Goal: Information Seeking & Learning: Learn about a topic

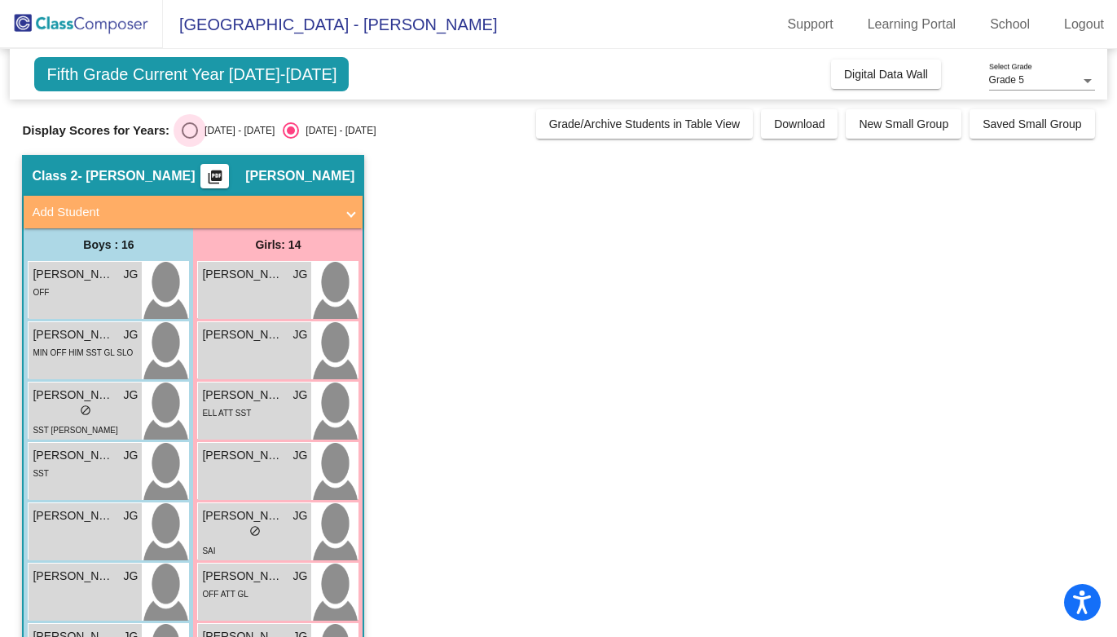
click at [187, 129] on div "Select an option" at bounding box center [190, 130] width 16 height 16
click at [189, 139] on input "[DATE] - [DATE]" at bounding box center [189, 139] width 1 height 1
radio input "true"
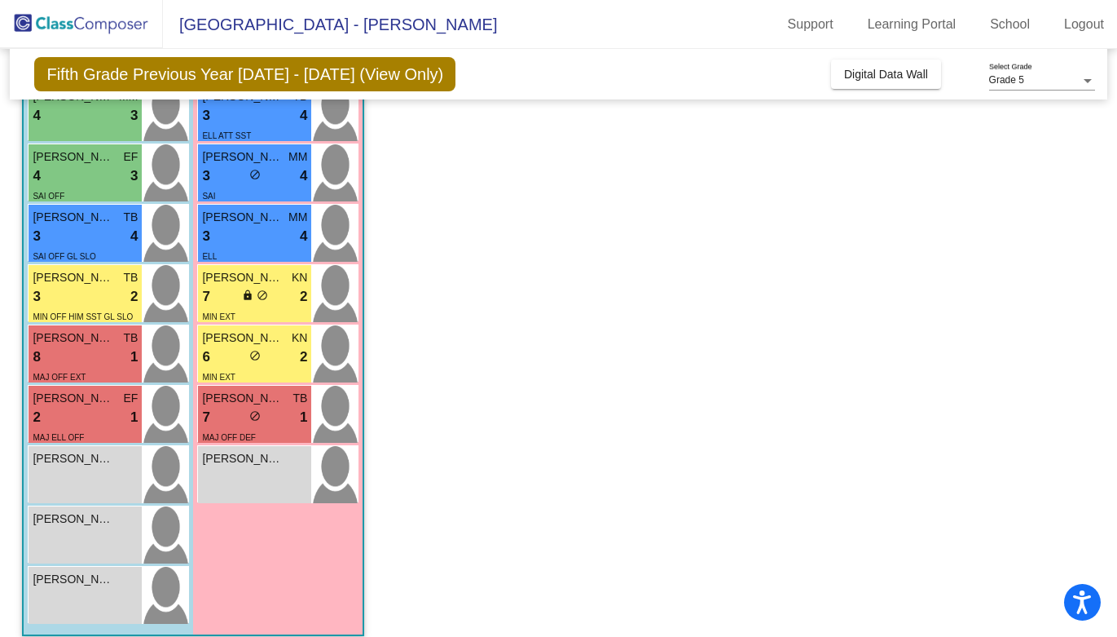
scroll to position [611, 0]
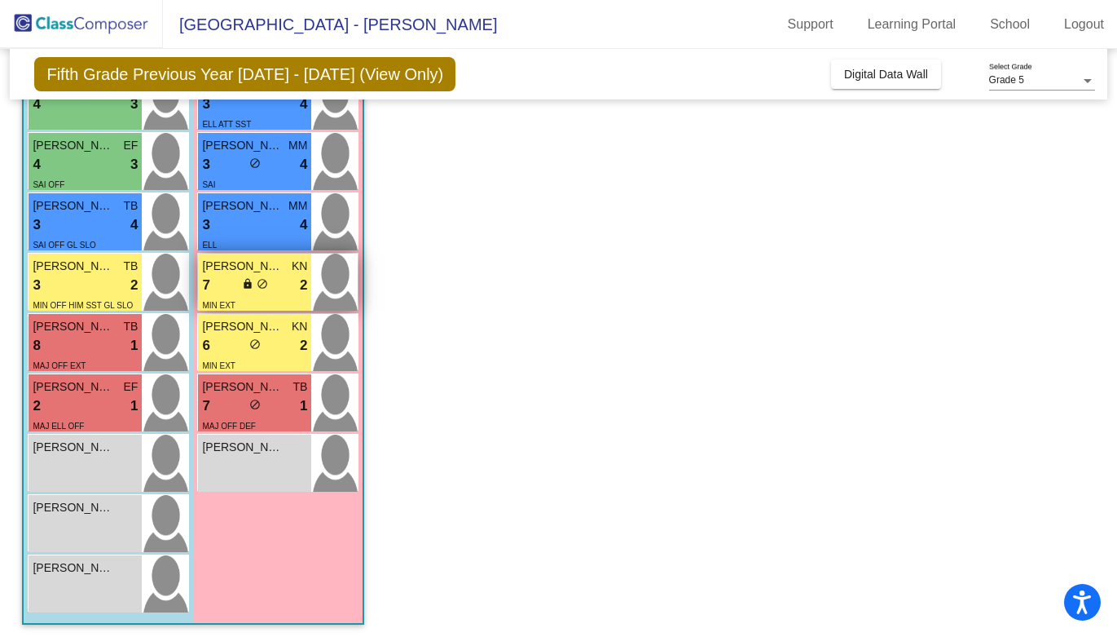
click at [235, 281] on div "7 lock do_not_disturb_alt 2" at bounding box center [254, 285] width 105 height 21
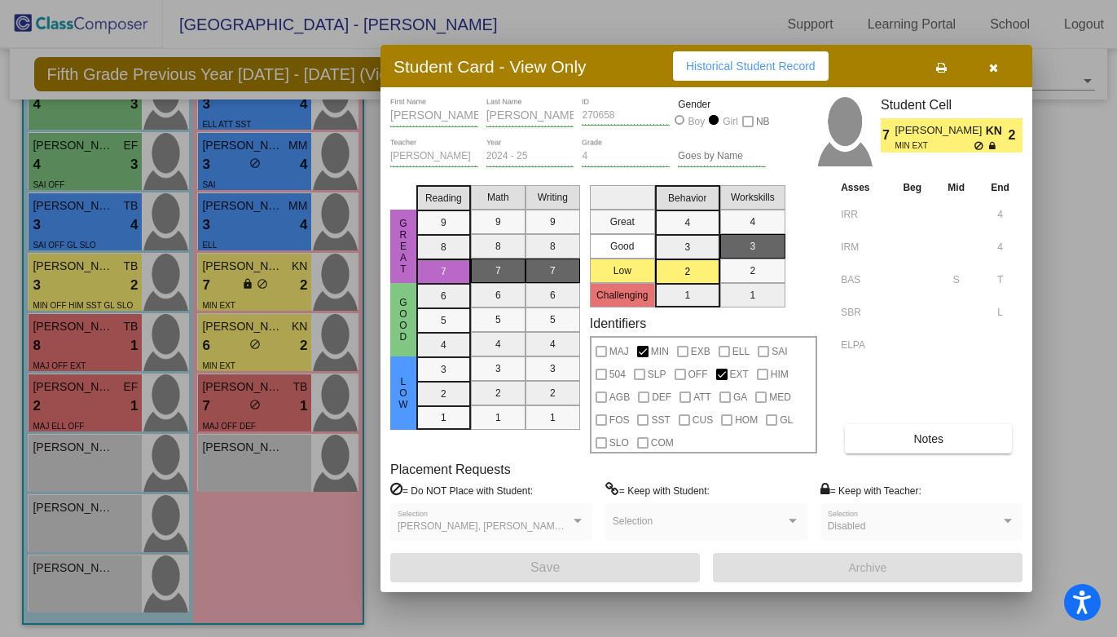
click at [248, 235] on div at bounding box center [558, 318] width 1117 height 637
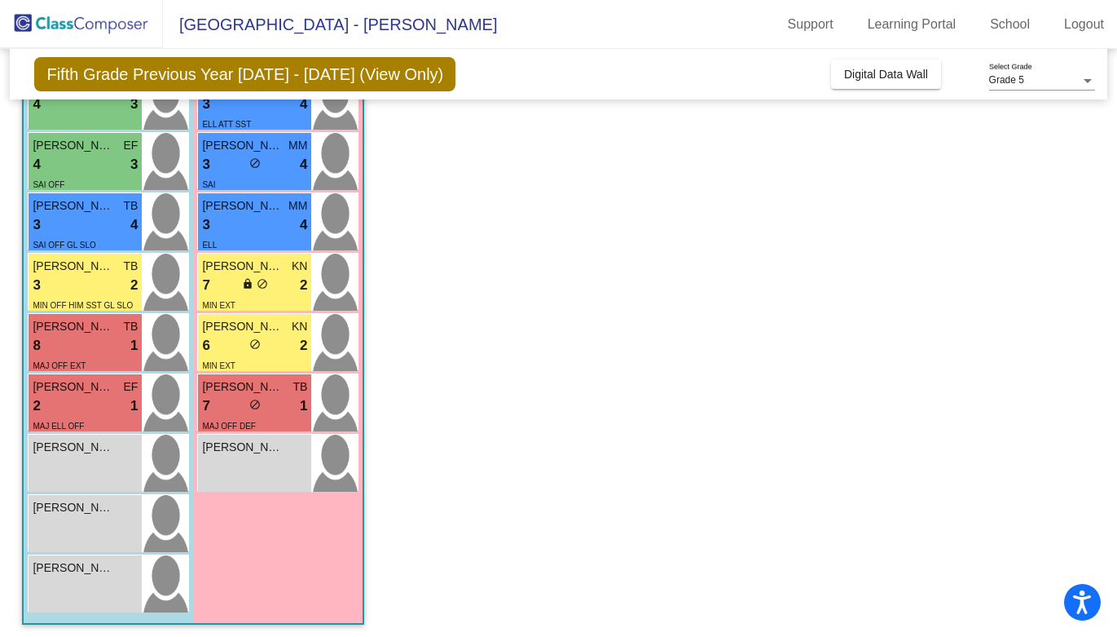
click at [248, 236] on div "ELL" at bounding box center [254, 244] width 105 height 17
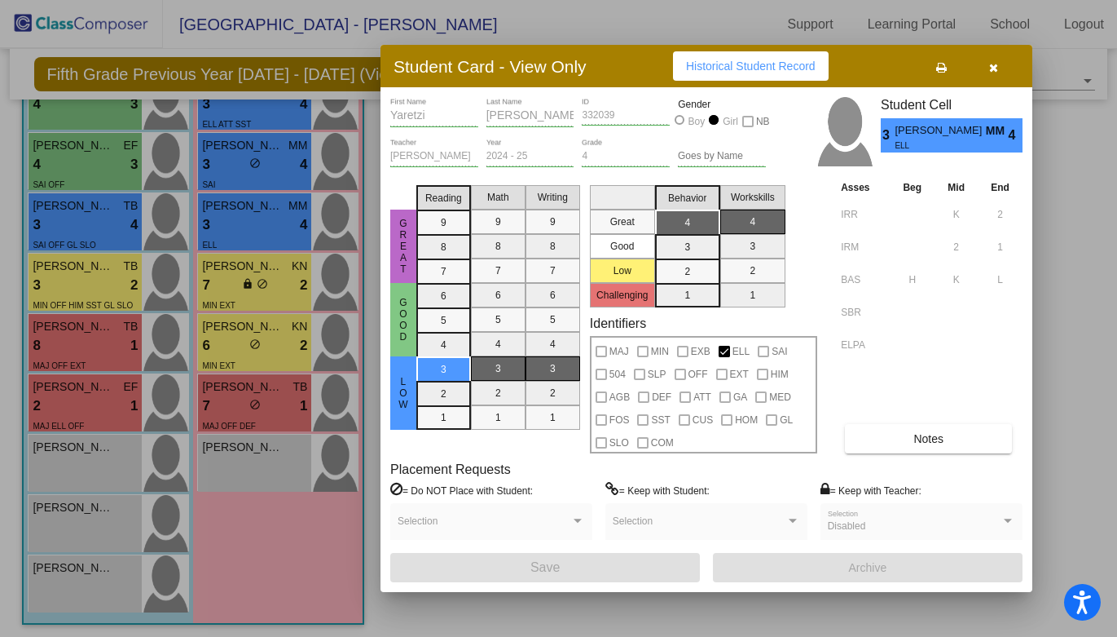
click at [231, 275] on div at bounding box center [558, 318] width 1117 height 637
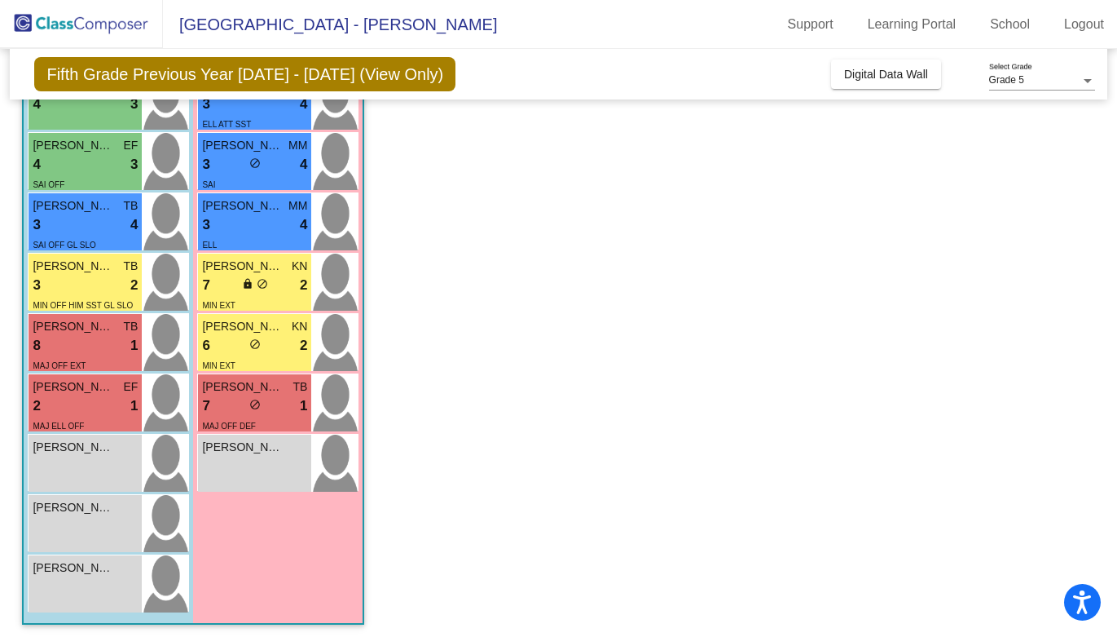
click at [231, 275] on div "7 lock do_not_disturb_alt 2" at bounding box center [254, 285] width 105 height 21
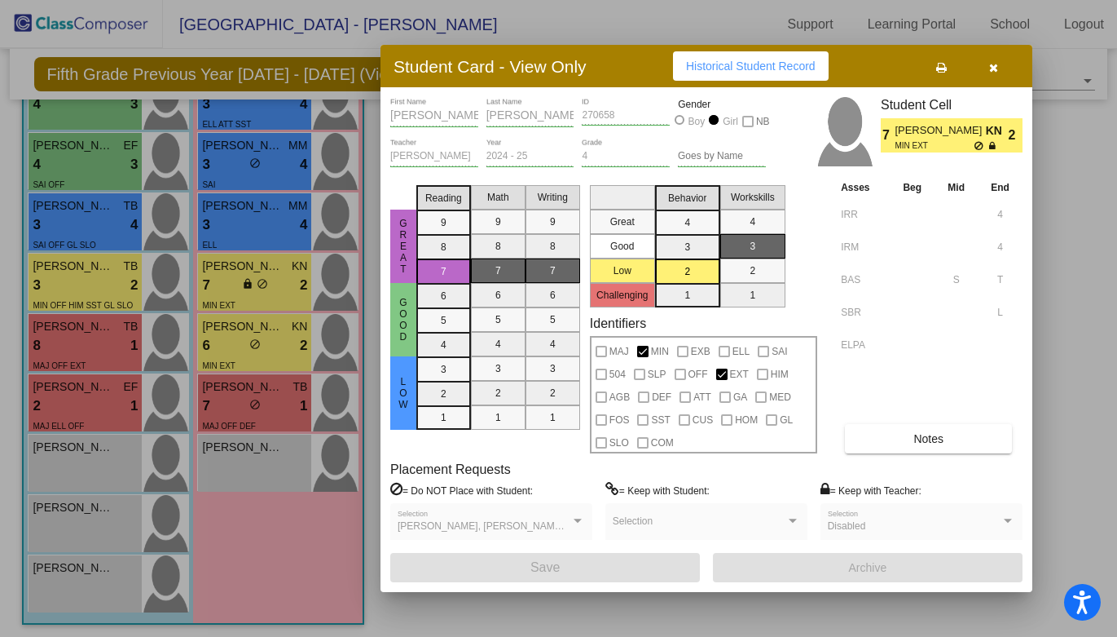
scroll to position [0, 0]
click at [759, 82] on div "Student Card - View Only Historical Student Record" at bounding box center [707, 66] width 652 height 42
click at [759, 66] on span "Historical Student Record" at bounding box center [751, 66] width 130 height 13
click at [998, 66] on button "button" at bounding box center [993, 65] width 52 height 29
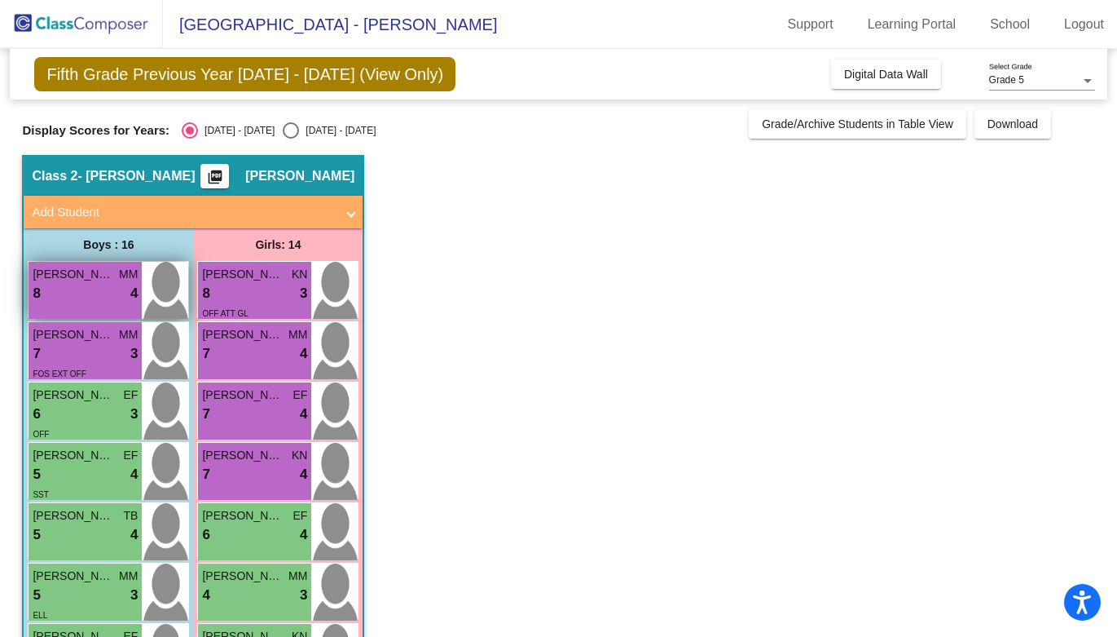
click at [80, 293] on div "8 lock do_not_disturb_alt 4" at bounding box center [85, 293] width 105 height 21
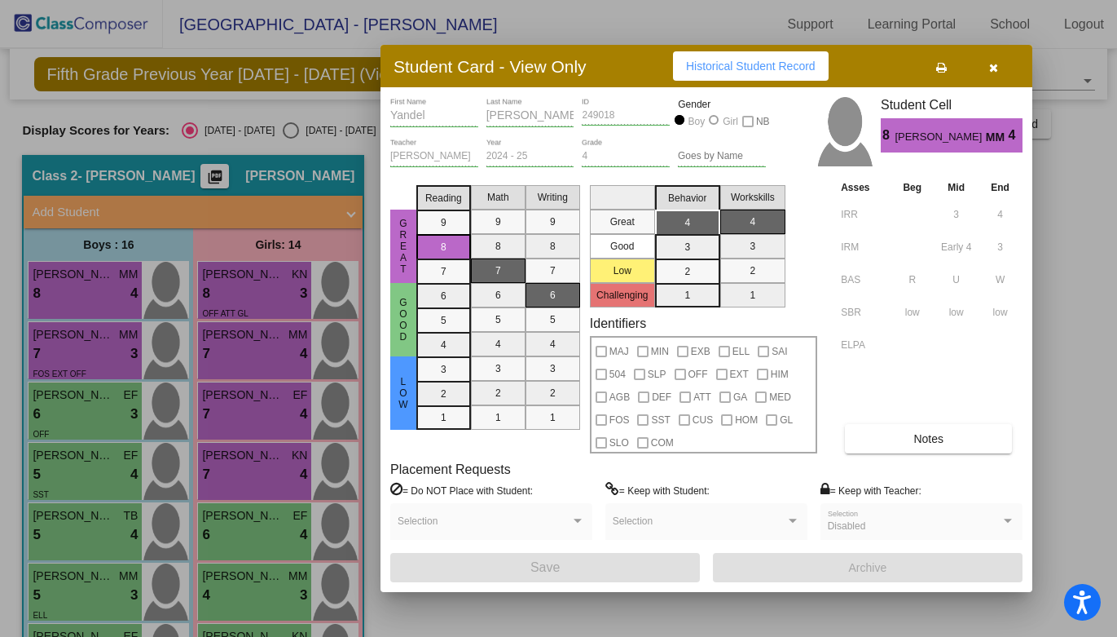
click at [739, 68] on span "Historical Student Record" at bounding box center [751, 66] width 130 height 13
click at [248, 303] on div at bounding box center [558, 318] width 1117 height 637
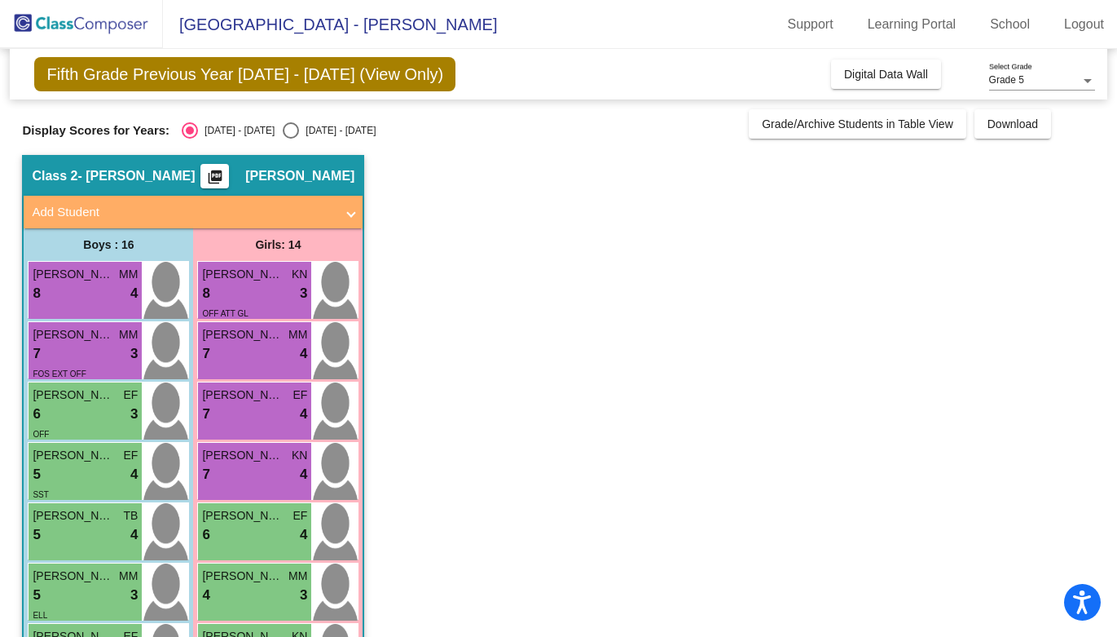
click at [248, 304] on div "OFF ATT GL" at bounding box center [254, 312] width 105 height 17
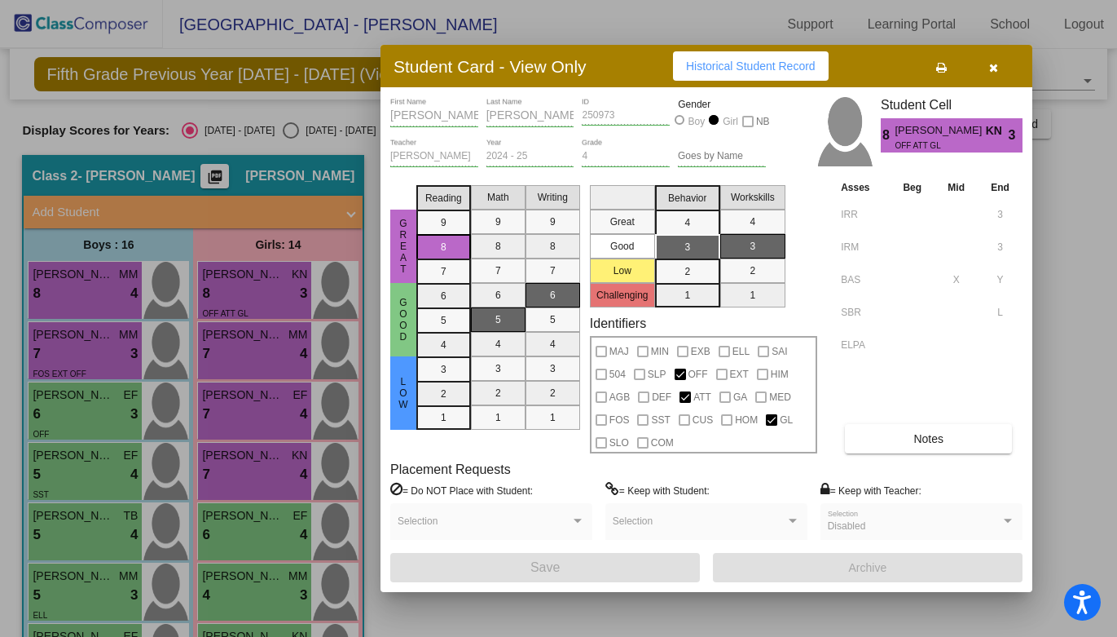
click at [713, 74] on button "Historical Student Record" at bounding box center [751, 65] width 156 height 29
click at [69, 342] on div at bounding box center [558, 318] width 1117 height 637
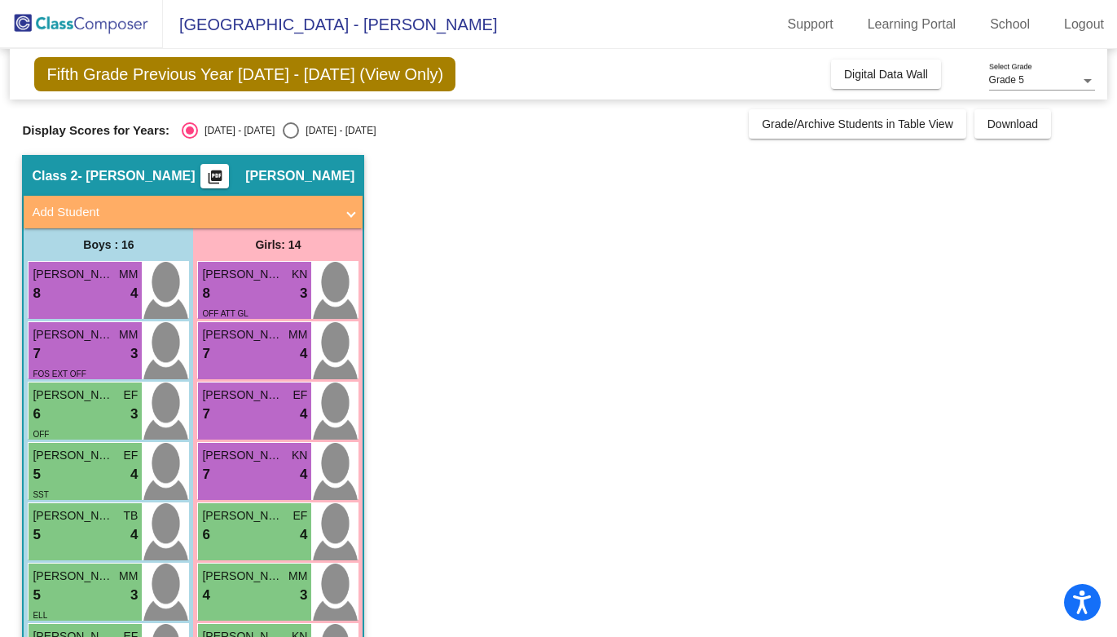
click at [69, 342] on span "[PERSON_NAME]" at bounding box center [74, 334] width 82 height 17
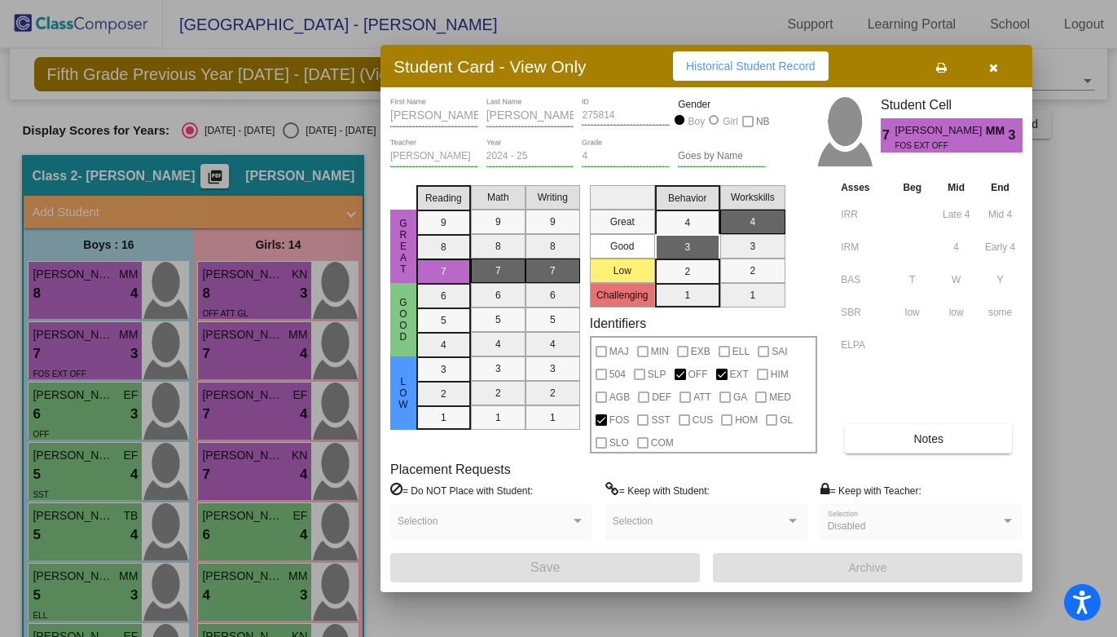
click at [715, 65] on span "Historical Student Record" at bounding box center [751, 66] width 130 height 13
click at [240, 347] on div at bounding box center [558, 318] width 1117 height 637
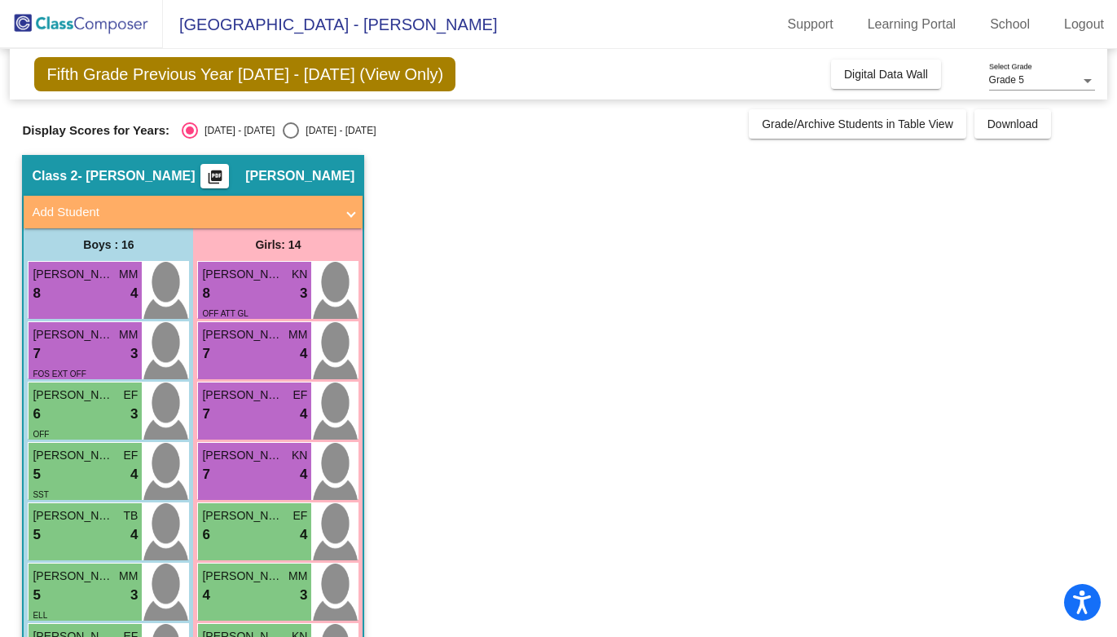
click at [240, 347] on div "7 lock do_not_disturb_alt 4" at bounding box center [254, 353] width 105 height 21
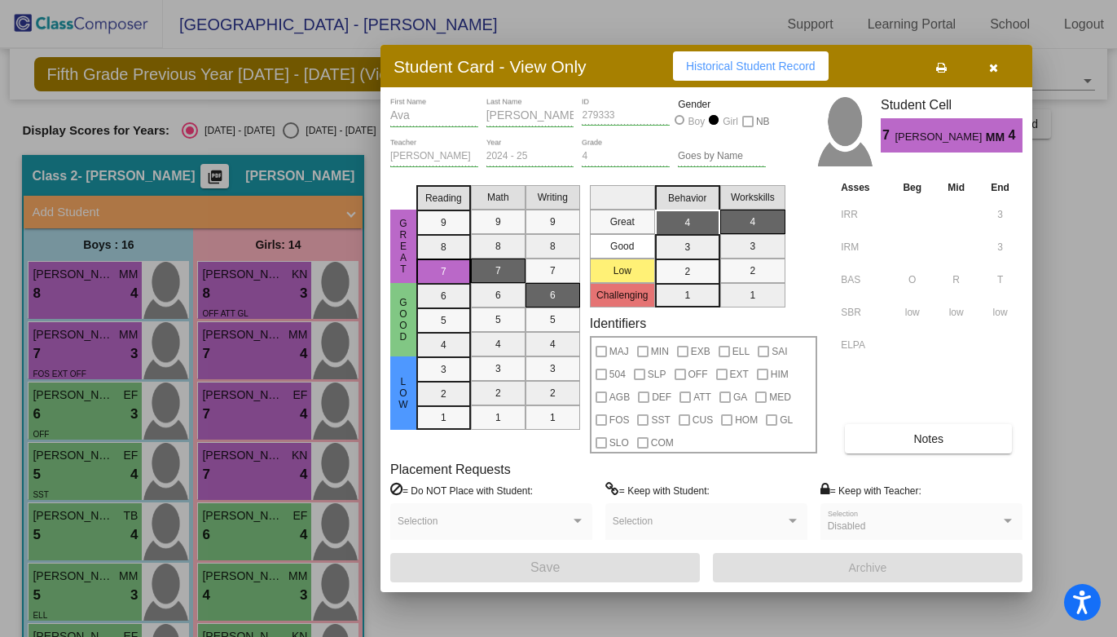
click at [713, 72] on span "Historical Student Record" at bounding box center [751, 66] width 130 height 13
click at [95, 401] on div at bounding box center [558, 318] width 1117 height 637
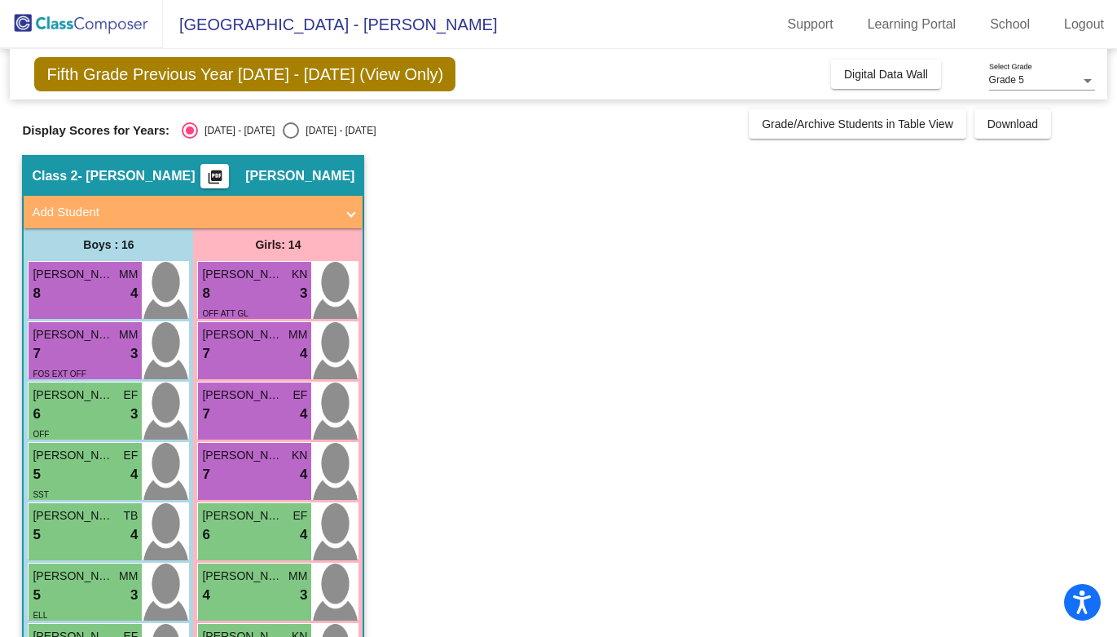
click at [95, 401] on span "[PERSON_NAME]" at bounding box center [74, 394] width 82 height 17
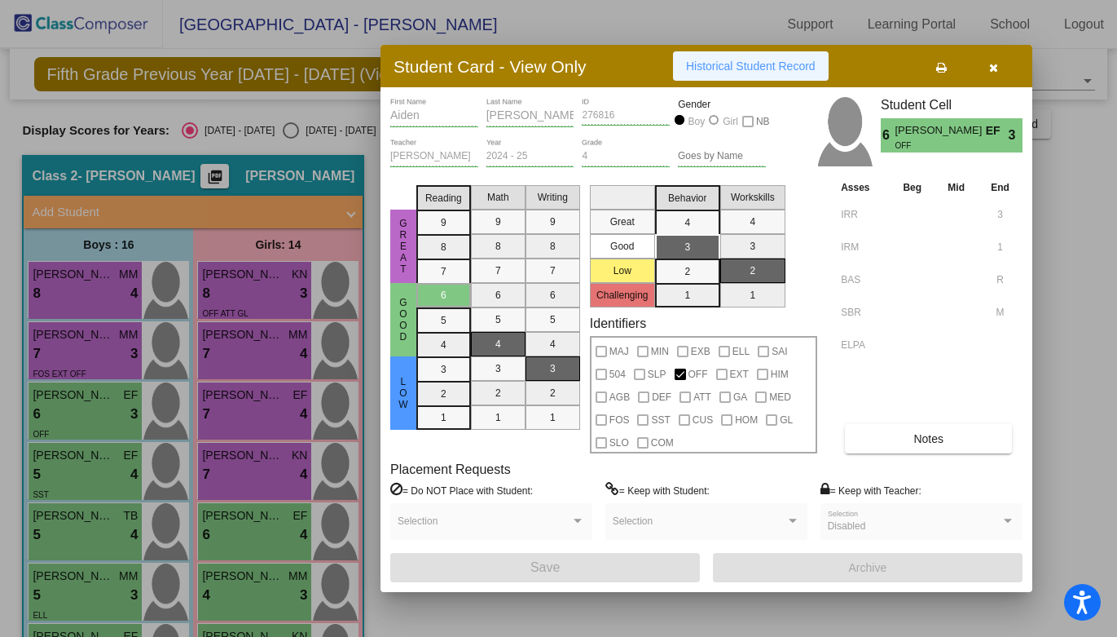
click at [711, 68] on span "Historical Student Record" at bounding box center [751, 66] width 130 height 13
click at [239, 411] on div at bounding box center [558, 318] width 1117 height 637
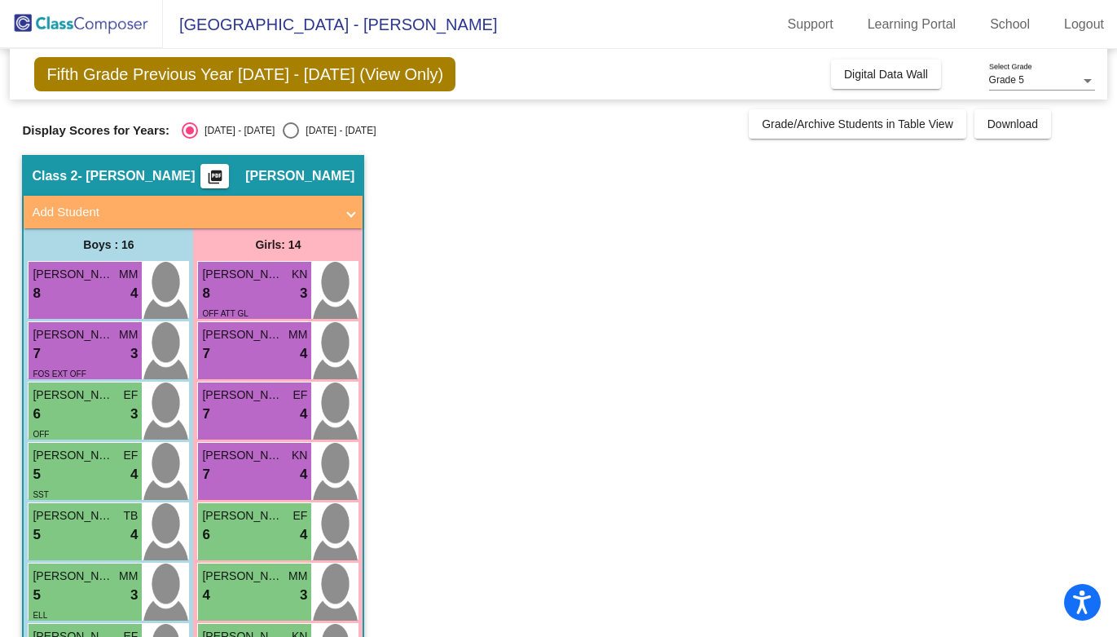
click at [239, 411] on div "7 lock do_not_disturb_alt 4" at bounding box center [254, 413] width 105 height 21
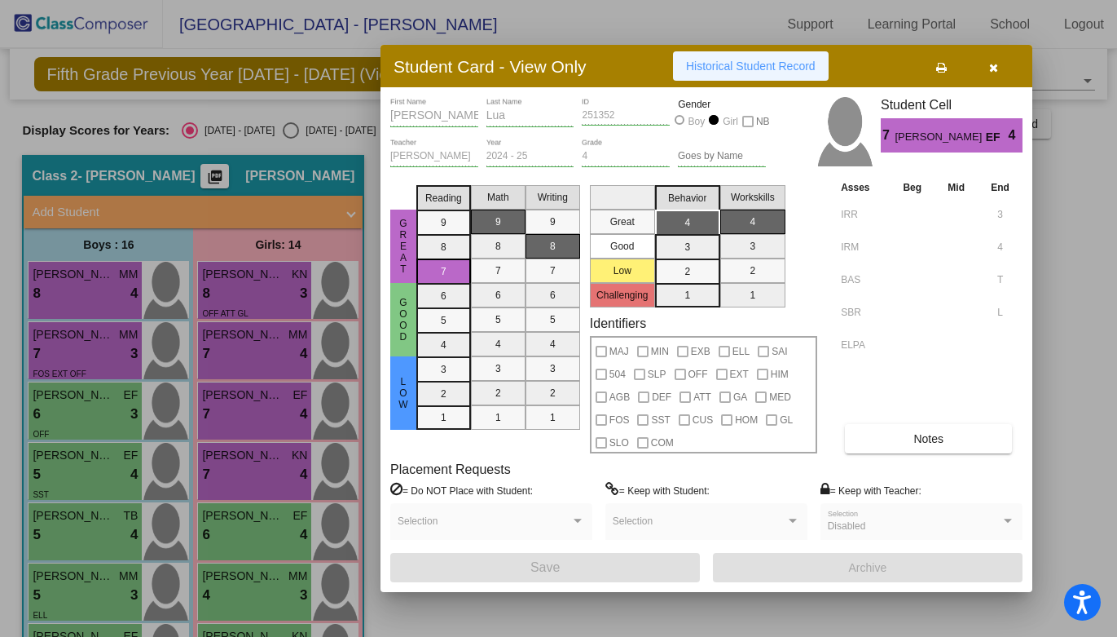
click at [750, 72] on span "Historical Student Record" at bounding box center [751, 66] width 130 height 13
click at [108, 461] on div at bounding box center [558, 318] width 1117 height 637
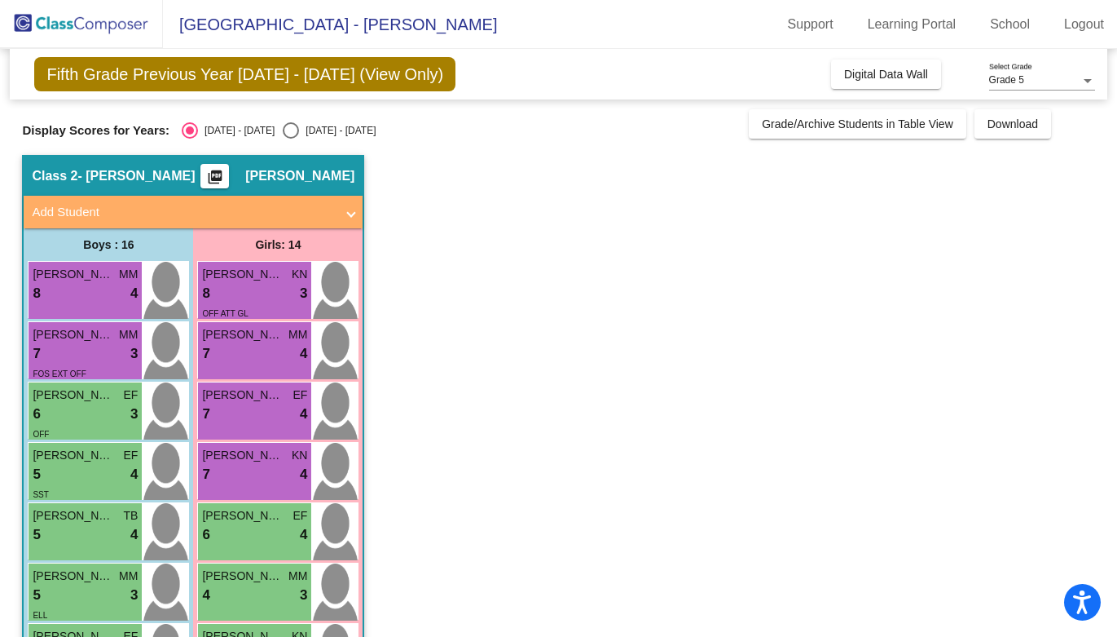
click at [108, 461] on span "[PERSON_NAME]" at bounding box center [74, 455] width 82 height 17
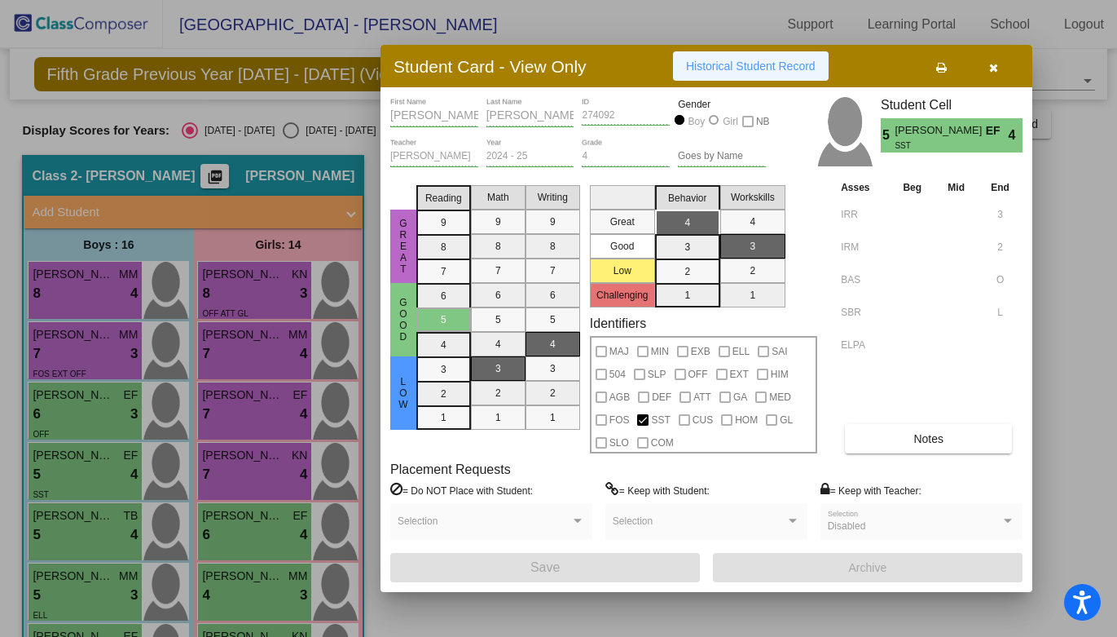
click at [725, 74] on button "Historical Student Record" at bounding box center [751, 65] width 156 height 29
click at [224, 465] on div at bounding box center [558, 318] width 1117 height 637
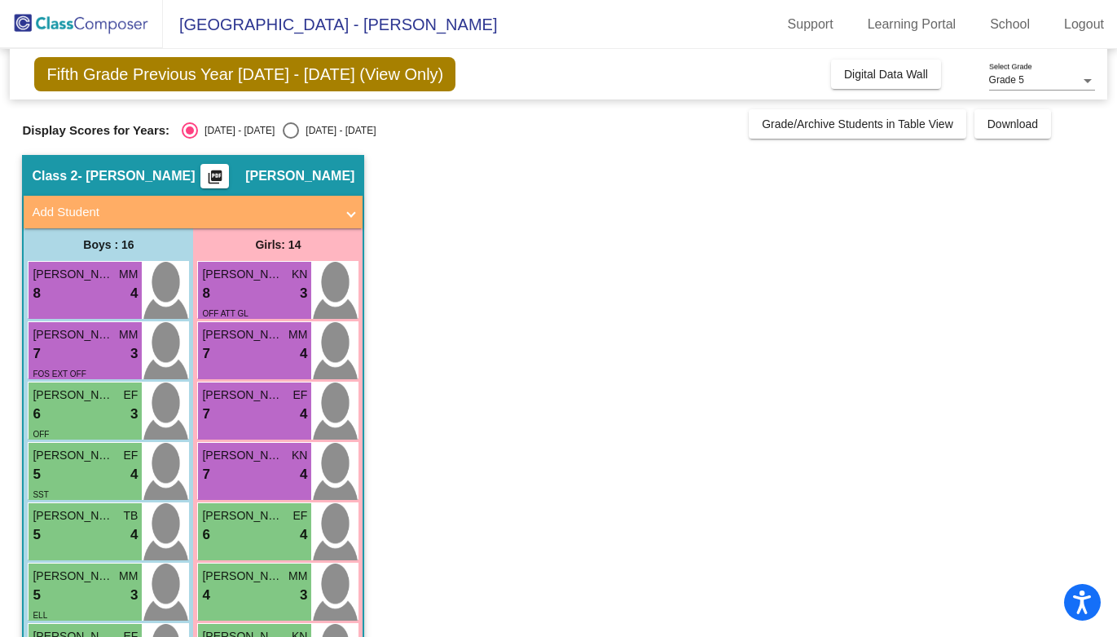
click at [224, 465] on div "7 lock do_not_disturb_alt 4" at bounding box center [254, 474] width 105 height 21
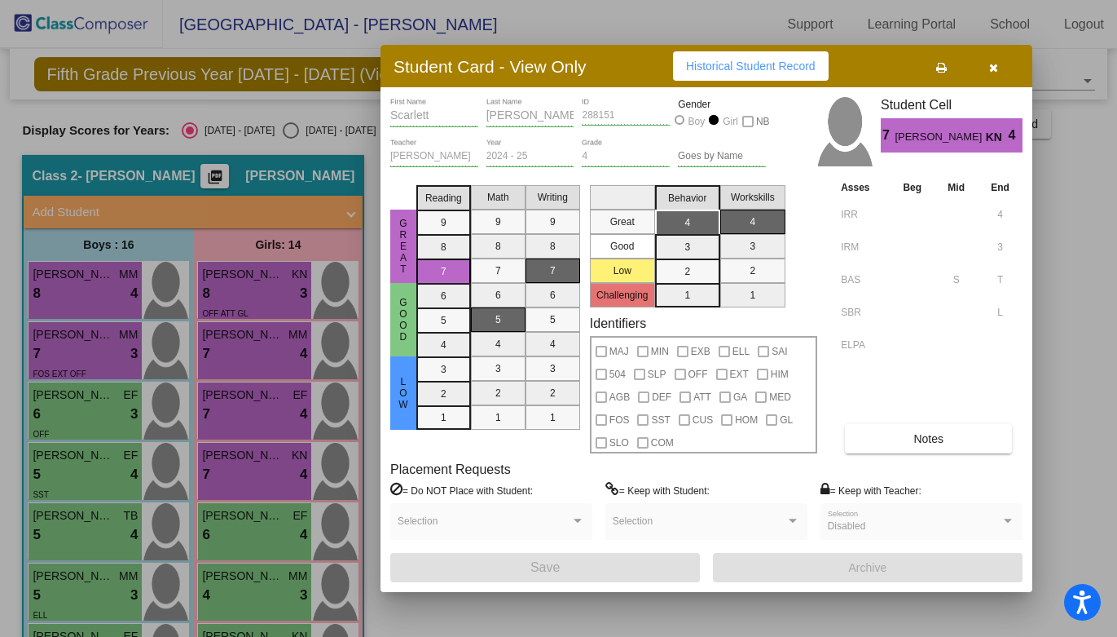
click at [726, 64] on span "Historical Student Record" at bounding box center [751, 66] width 130 height 13
click at [88, 538] on div at bounding box center [558, 318] width 1117 height 637
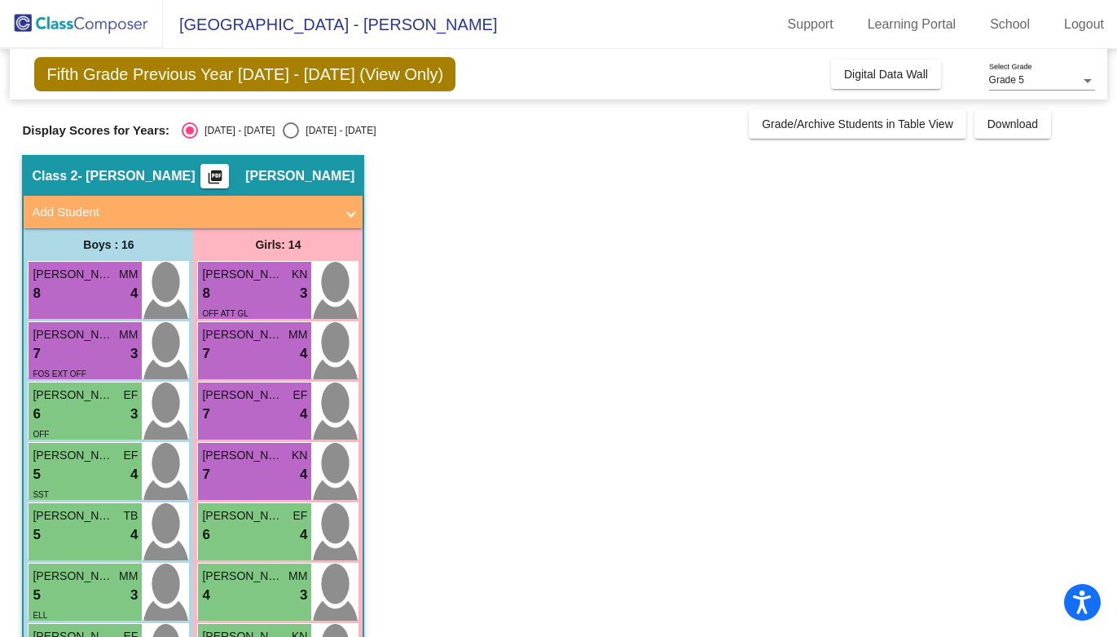
click at [88, 538] on div "5 lock do_not_disturb_alt 4" at bounding box center [85, 534] width 105 height 21
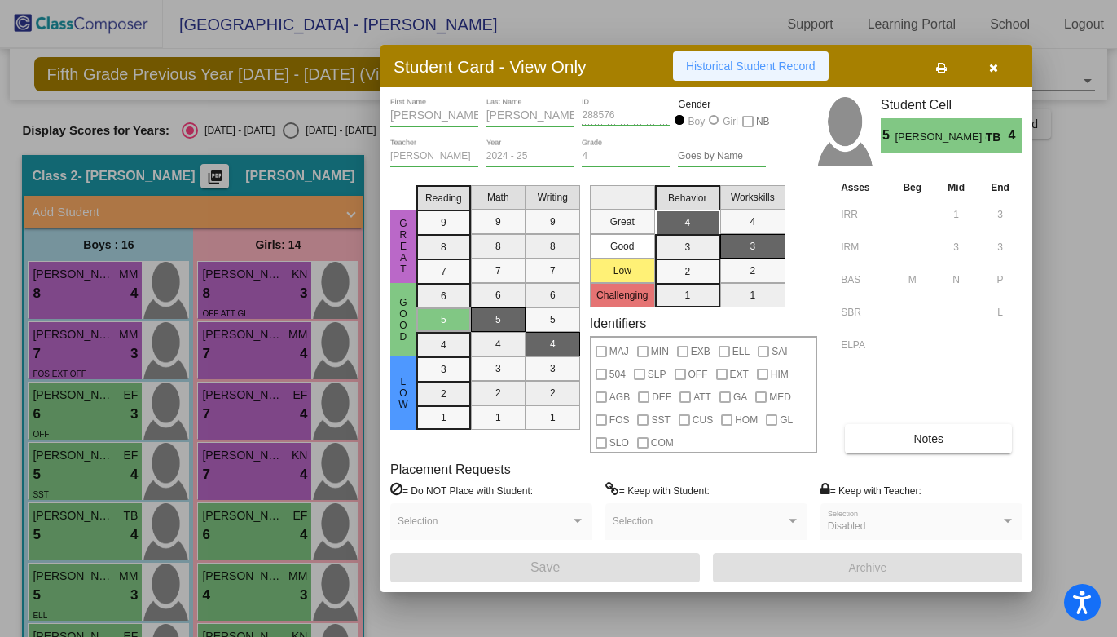
click at [721, 75] on button "Historical Student Record" at bounding box center [751, 65] width 156 height 29
click at [232, 526] on div at bounding box center [558, 318] width 1117 height 637
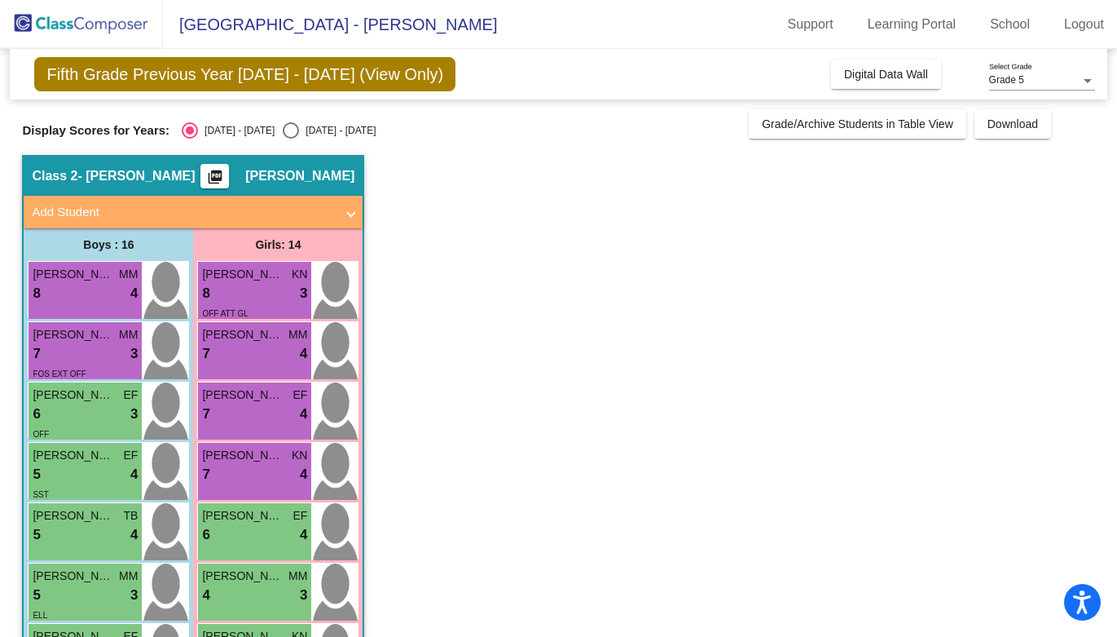
click at [232, 526] on div "6 lock do_not_disturb_alt 4" at bounding box center [254, 534] width 105 height 21
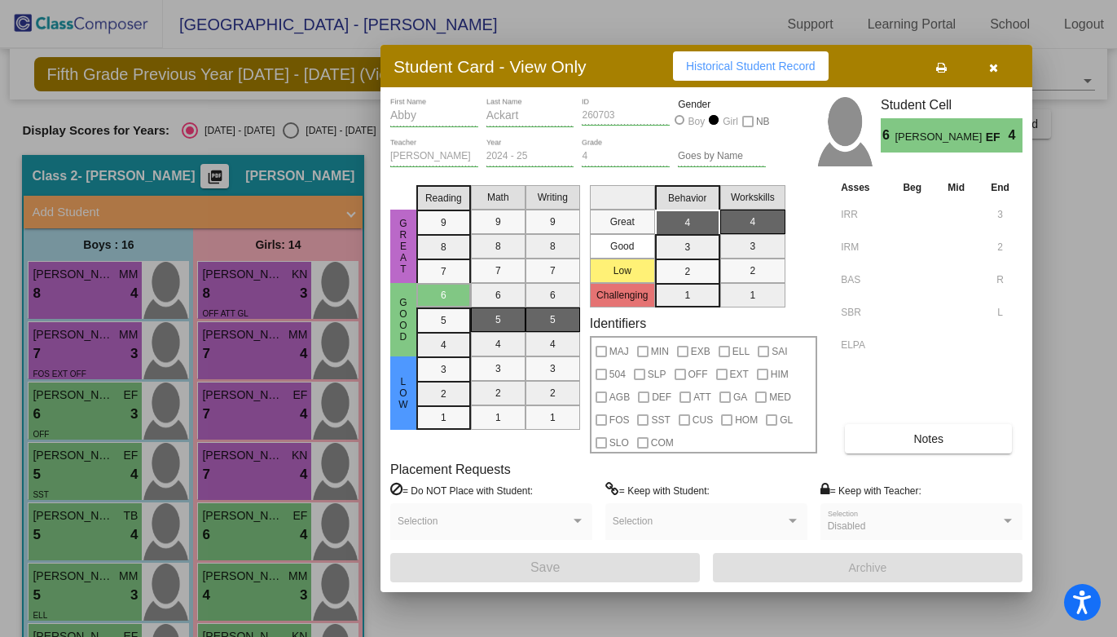
click at [708, 68] on span "Historical Student Record" at bounding box center [751, 66] width 130 height 13
click at [82, 598] on div at bounding box center [558, 318] width 1117 height 637
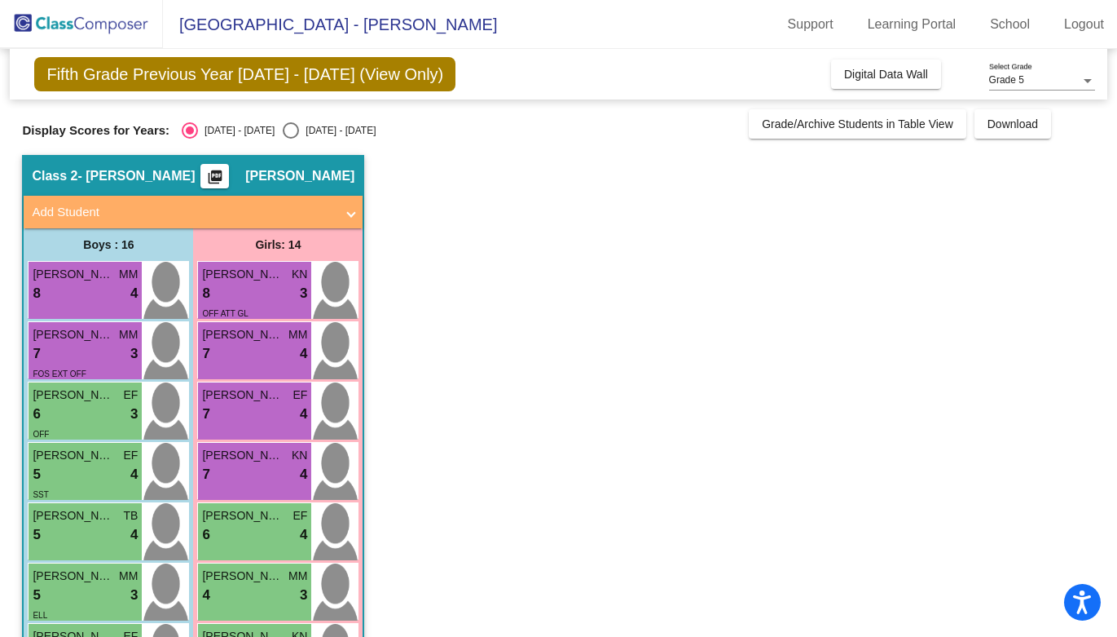
click at [82, 598] on div "5 lock do_not_disturb_alt 3" at bounding box center [85, 594] width 105 height 21
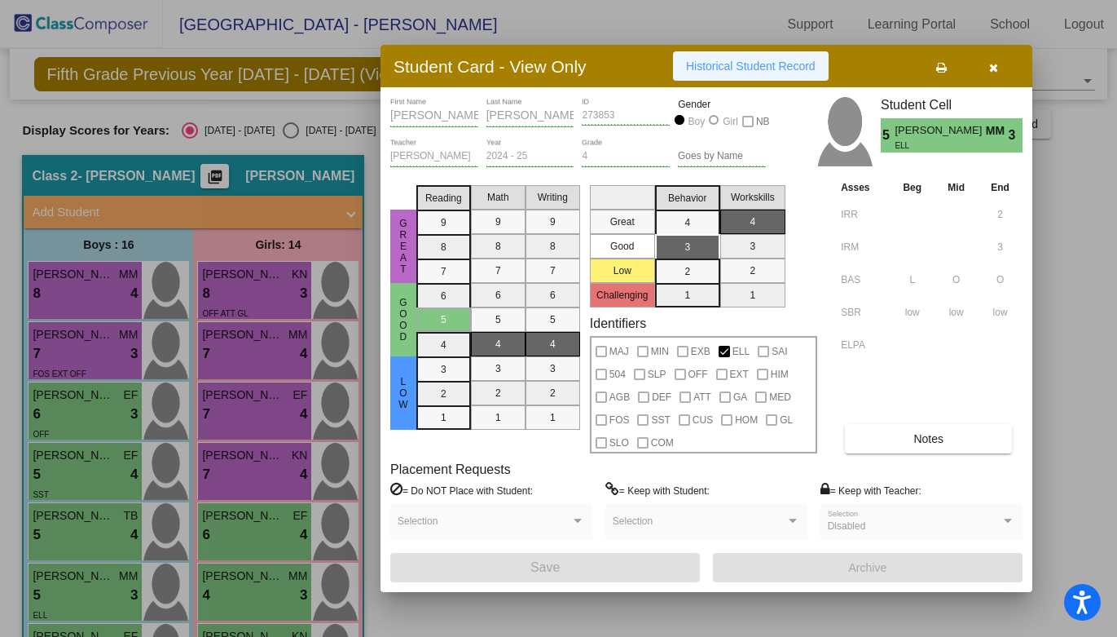
click at [701, 79] on button "Historical Student Record" at bounding box center [751, 65] width 156 height 29
click at [215, 584] on div at bounding box center [558, 318] width 1117 height 637
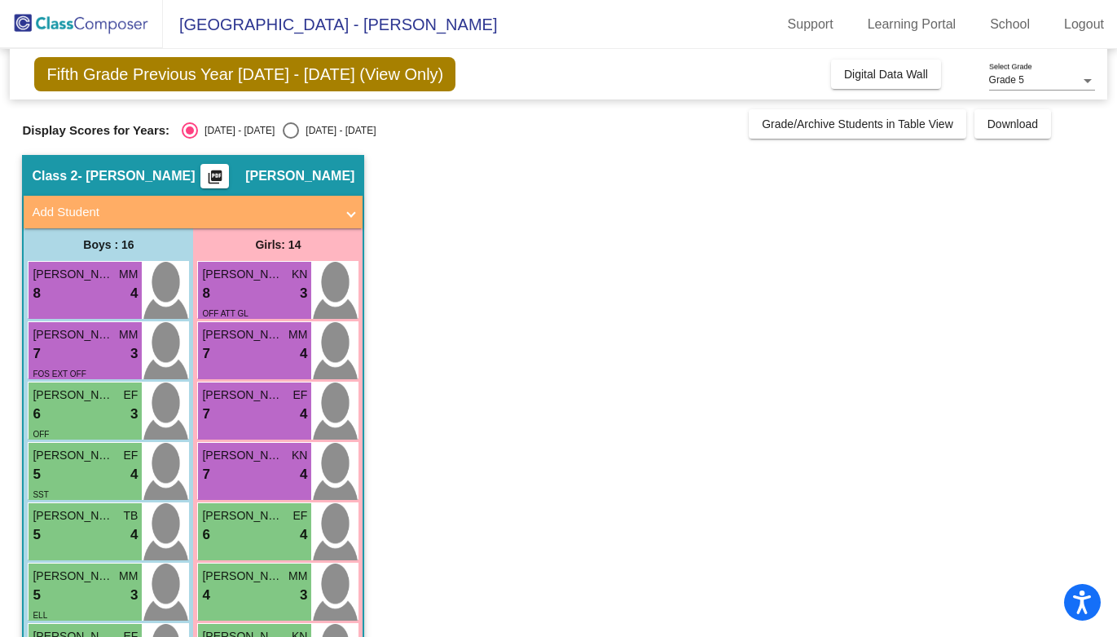
click at [215, 584] on span "[PERSON_NAME]" at bounding box center [243, 575] width 82 height 17
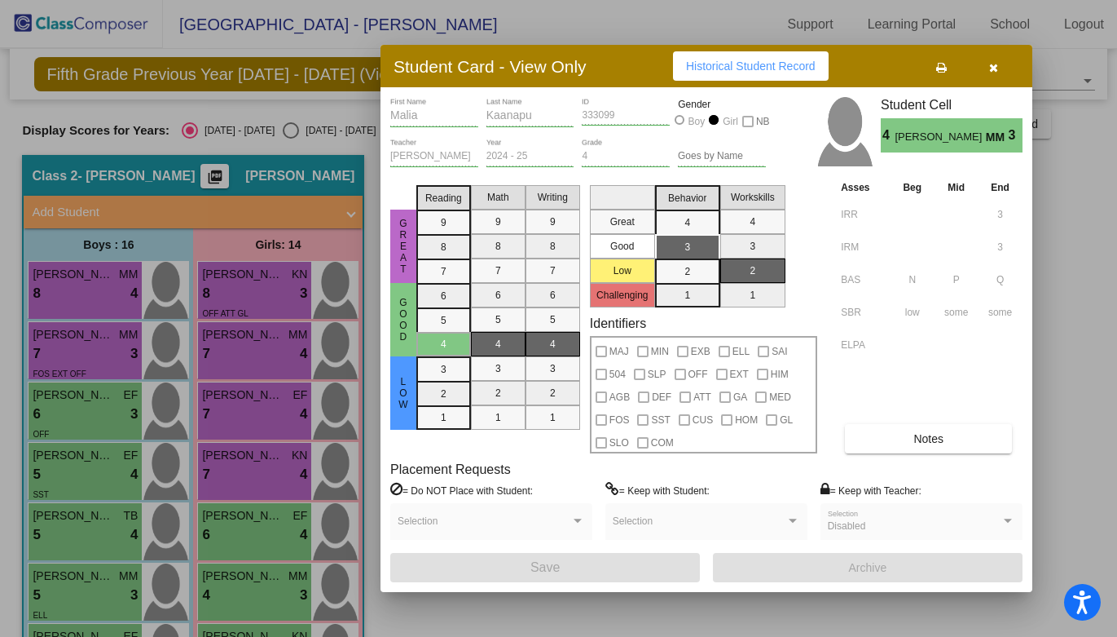
click at [755, 77] on button "Historical Student Record" at bounding box center [751, 65] width 156 height 29
click at [198, 533] on div at bounding box center [558, 318] width 1117 height 637
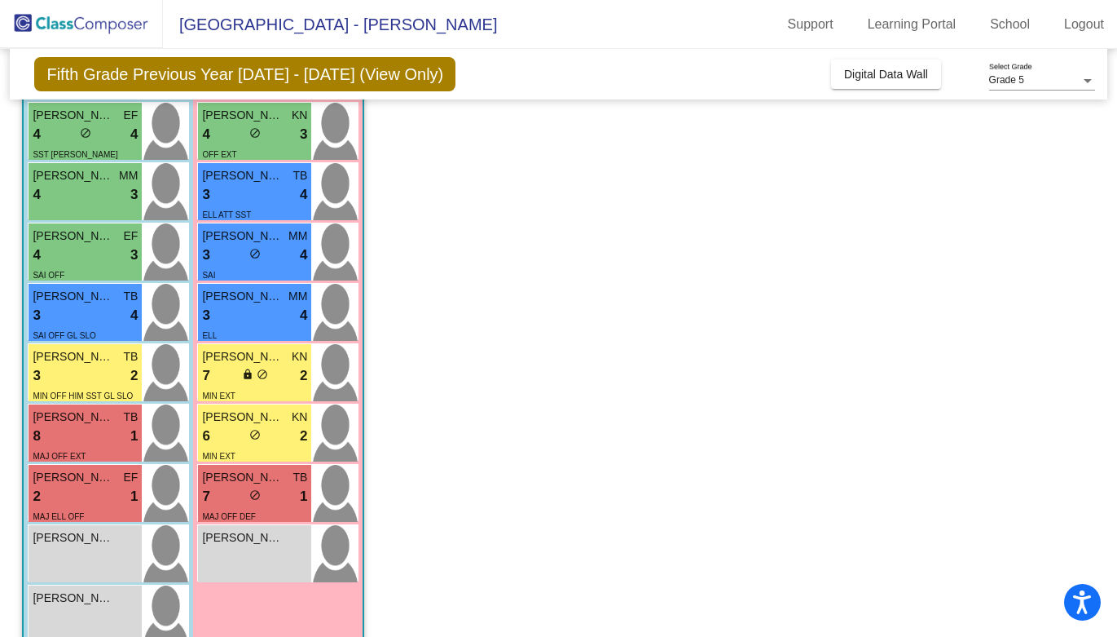
scroll to position [522, 0]
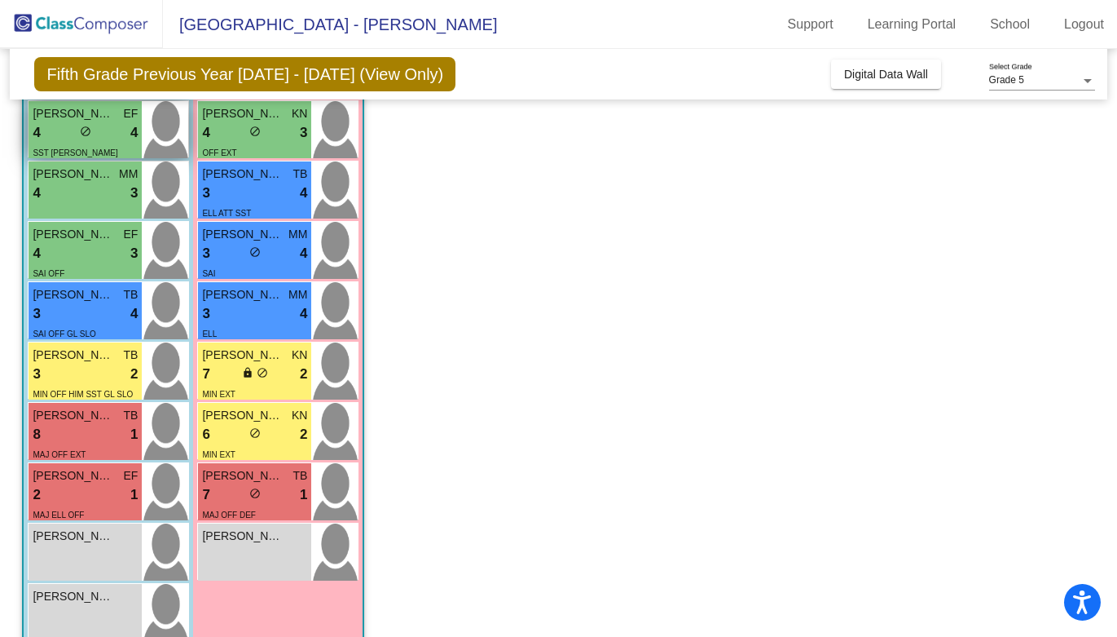
click at [79, 145] on div "SST [PERSON_NAME]" at bounding box center [75, 151] width 85 height 17
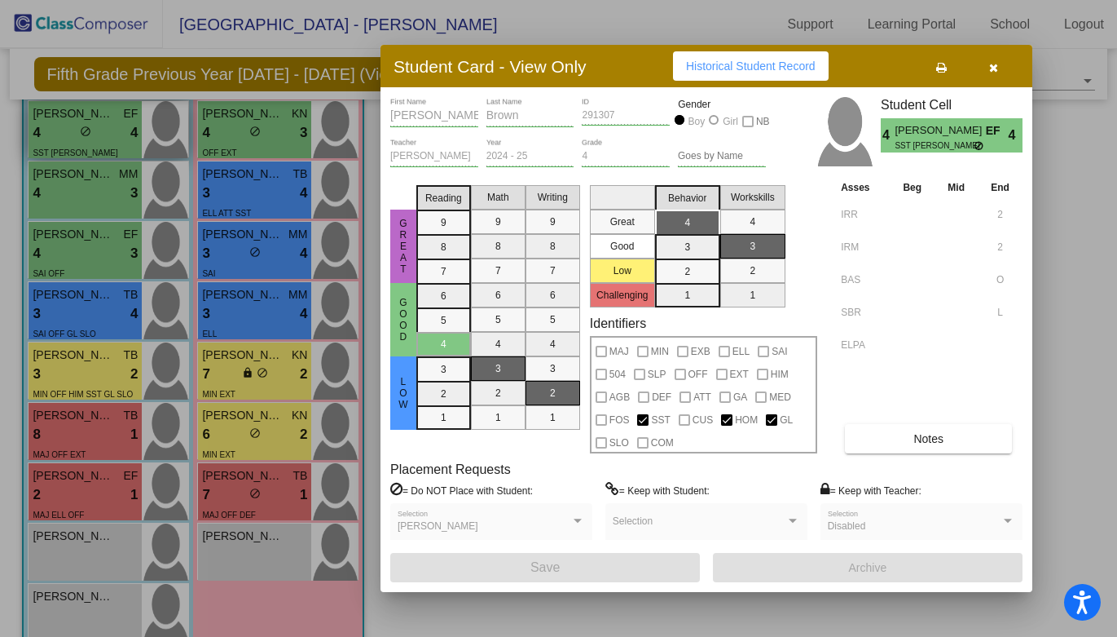
click at [79, 145] on div at bounding box center [558, 318] width 1117 height 637
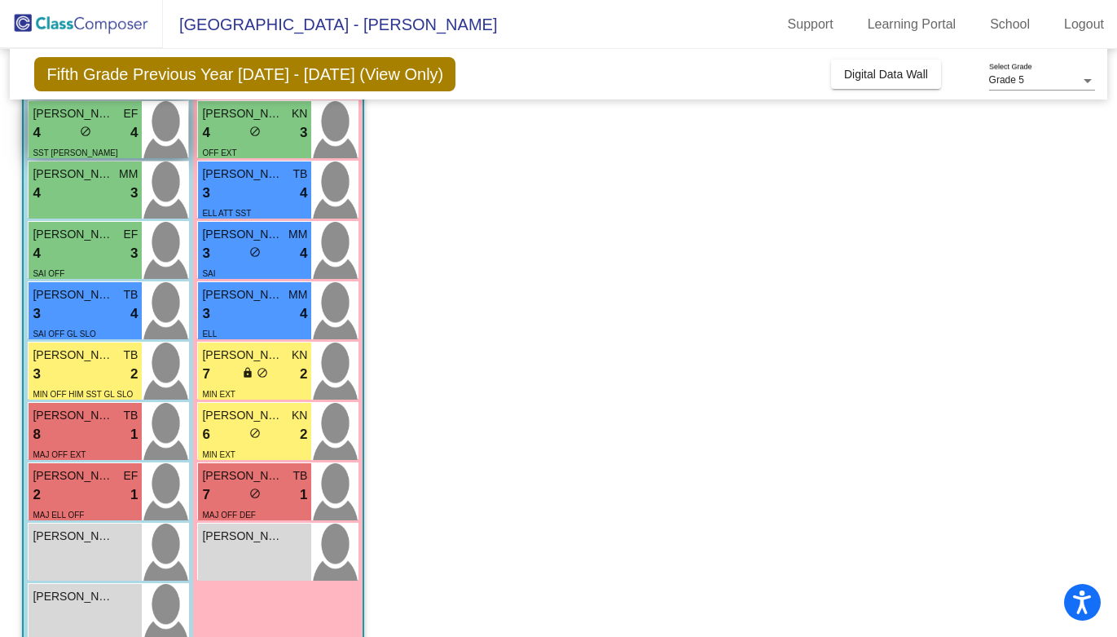
click at [79, 145] on div "SST [PERSON_NAME]" at bounding box center [75, 151] width 85 height 17
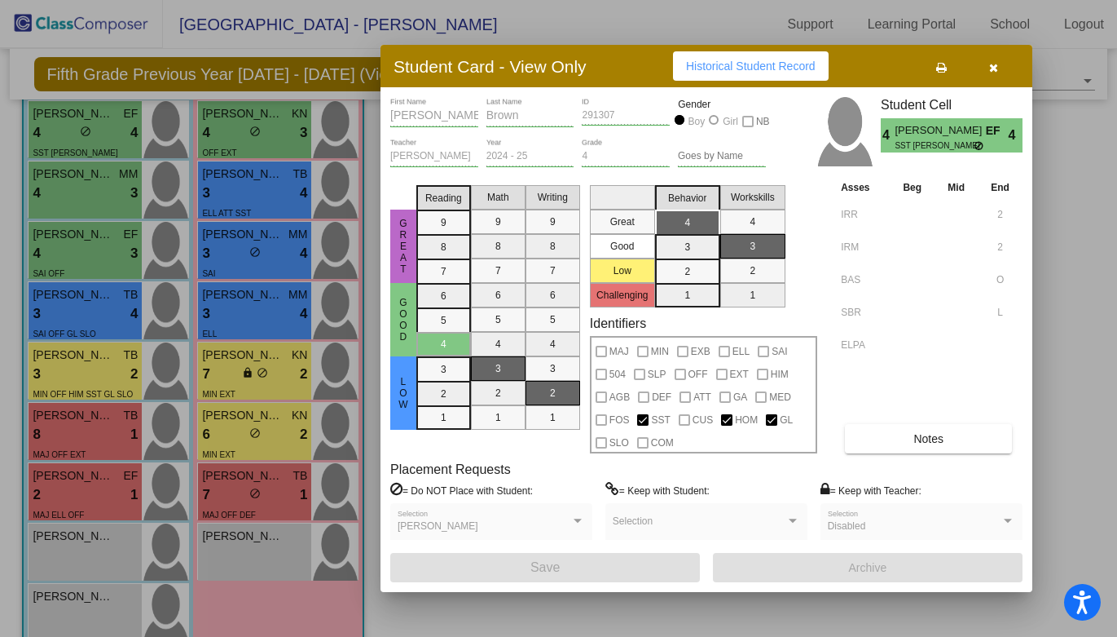
click at [699, 64] on span "Historical Student Record" at bounding box center [751, 66] width 130 height 13
click at [217, 130] on div at bounding box center [558, 318] width 1117 height 637
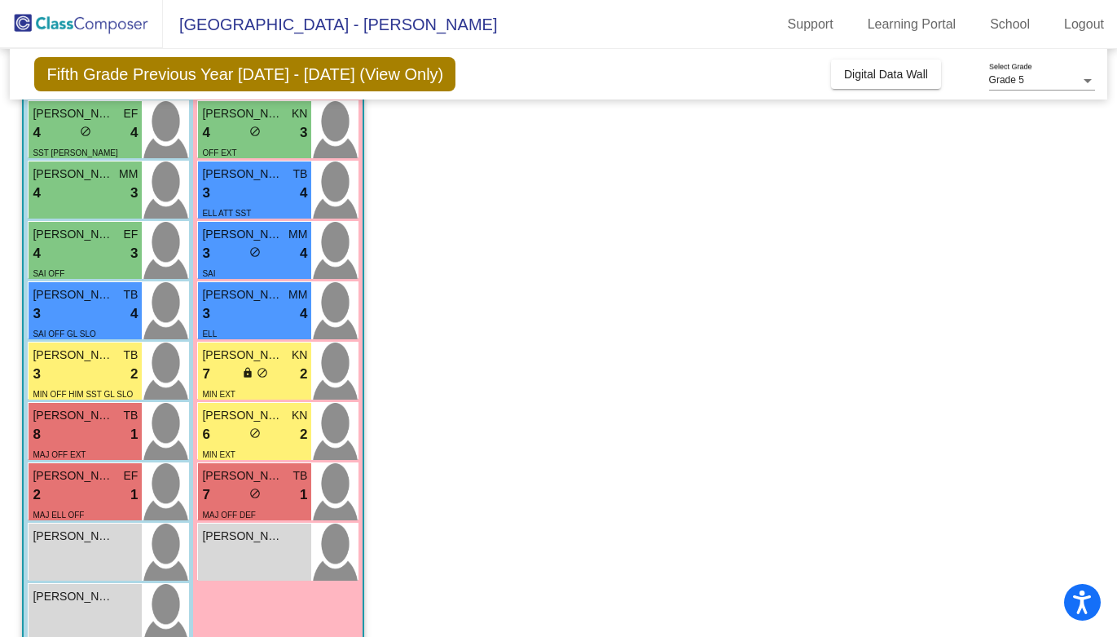
click at [217, 130] on div "4 lock do_not_disturb_alt 3" at bounding box center [254, 132] width 105 height 21
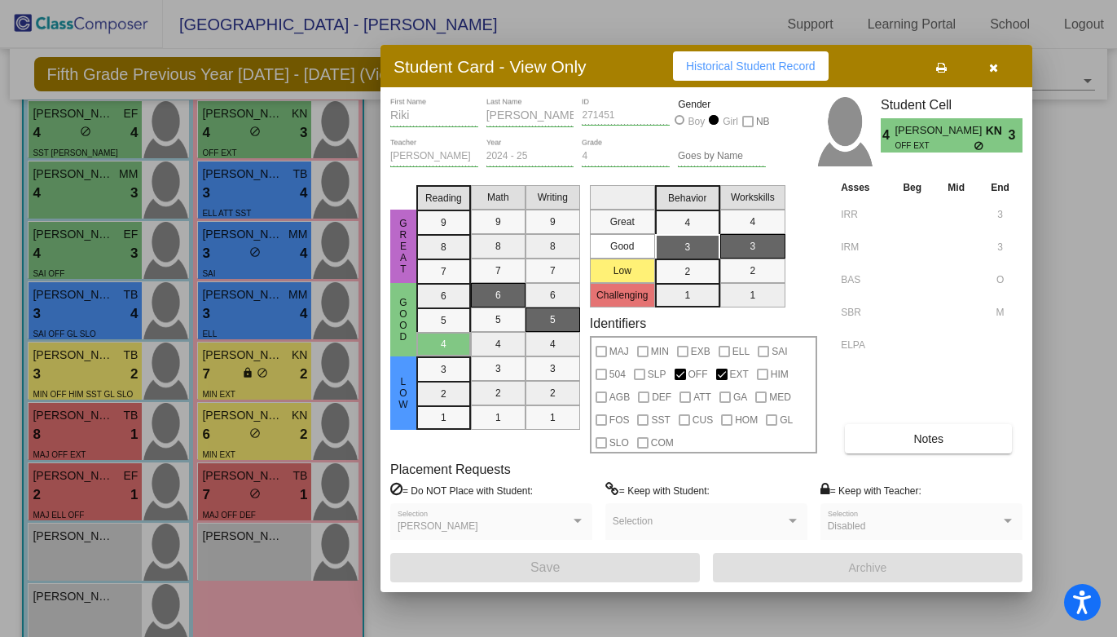
click at [687, 60] on span "Historical Student Record" at bounding box center [751, 66] width 130 height 13
click at [91, 198] on div at bounding box center [558, 318] width 1117 height 637
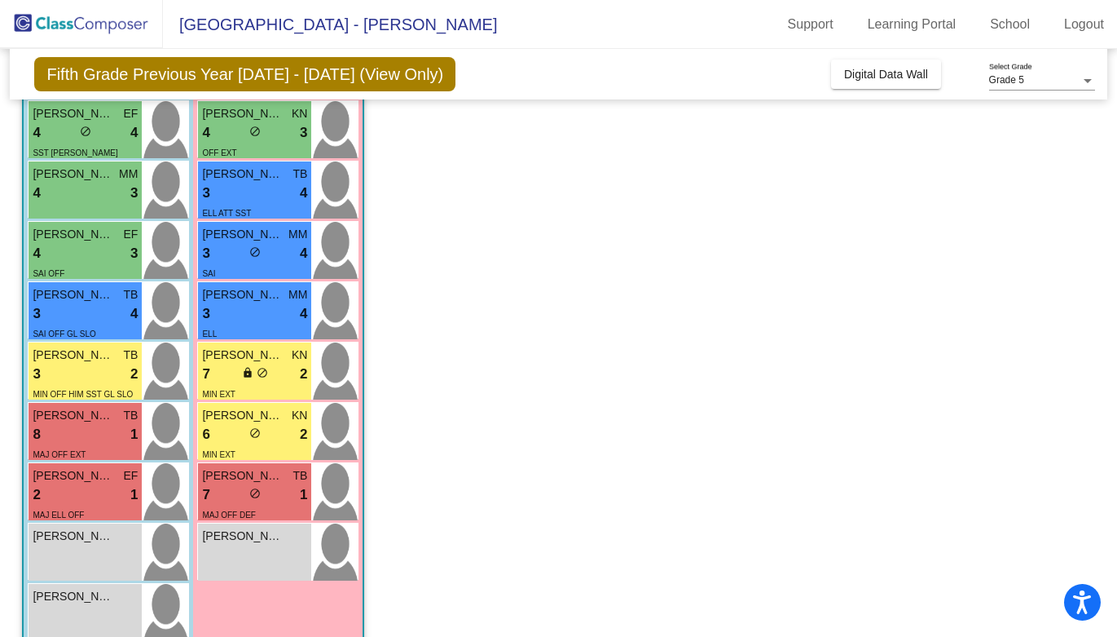
click at [91, 198] on div "4 lock do_not_disturb_alt 3" at bounding box center [85, 193] width 105 height 21
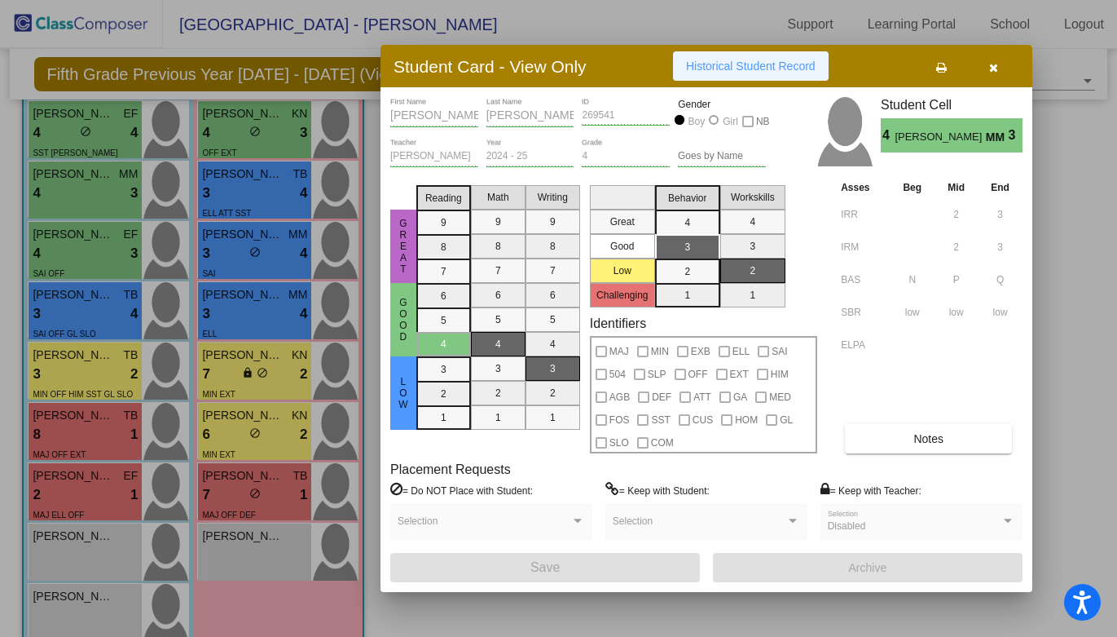
click at [691, 72] on span "Historical Student Record" at bounding box center [751, 66] width 130 height 13
click at [241, 195] on div at bounding box center [558, 318] width 1117 height 637
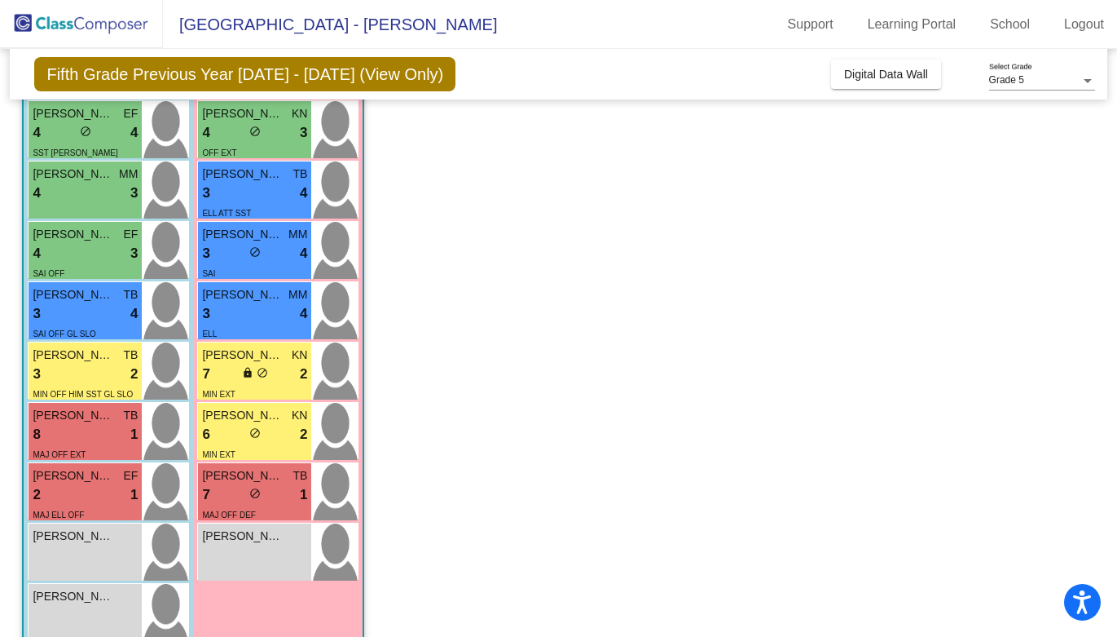
click at [241, 195] on div "3 lock do_not_disturb_alt 4" at bounding box center [254, 193] width 105 height 21
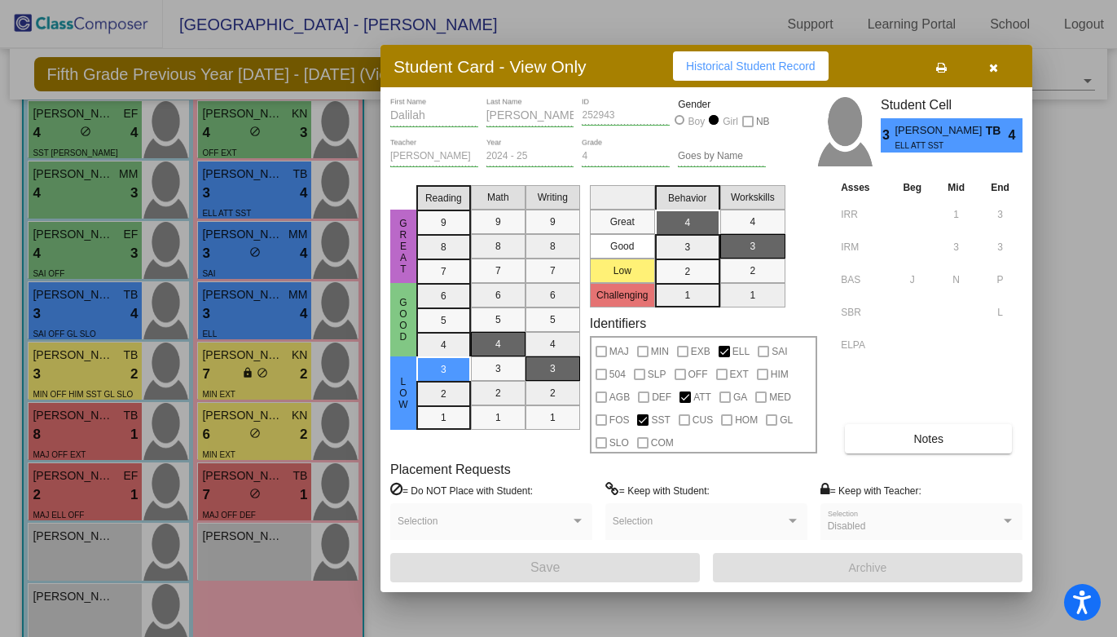
click at [729, 60] on span "Historical Student Record" at bounding box center [751, 66] width 130 height 13
click at [119, 250] on div at bounding box center [558, 318] width 1117 height 637
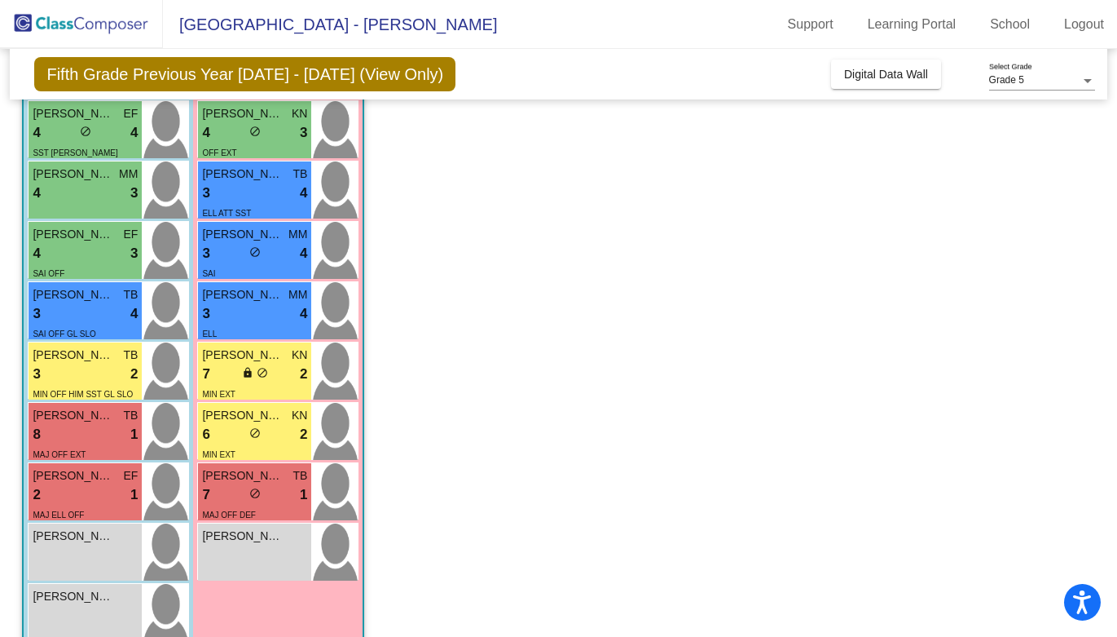
click at [119, 250] on div "4 lock do_not_disturb_alt 3" at bounding box center [85, 253] width 105 height 21
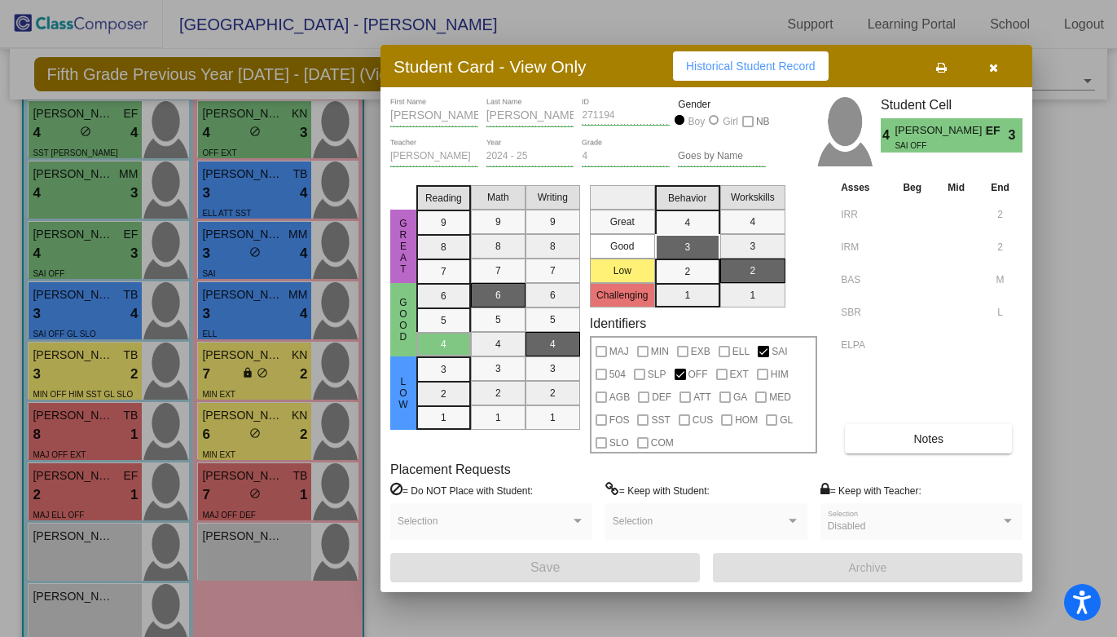
click at [702, 70] on span "Historical Student Record" at bounding box center [751, 66] width 130 height 13
click at [249, 241] on div at bounding box center [558, 318] width 1117 height 637
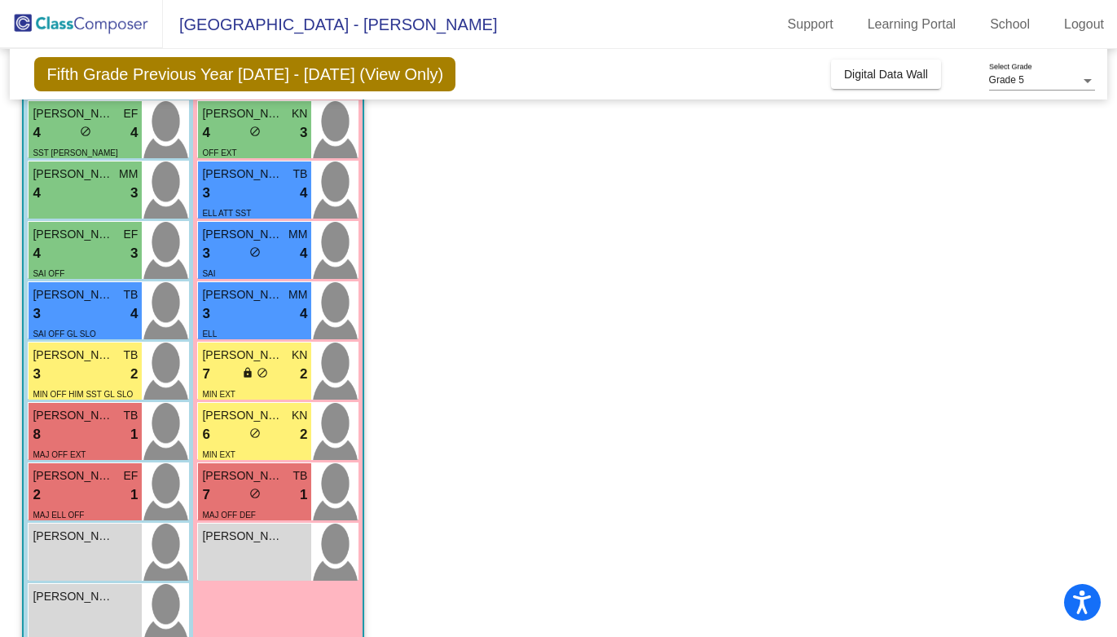
click at [249, 241] on span "[PERSON_NAME]" at bounding box center [243, 234] width 82 height 17
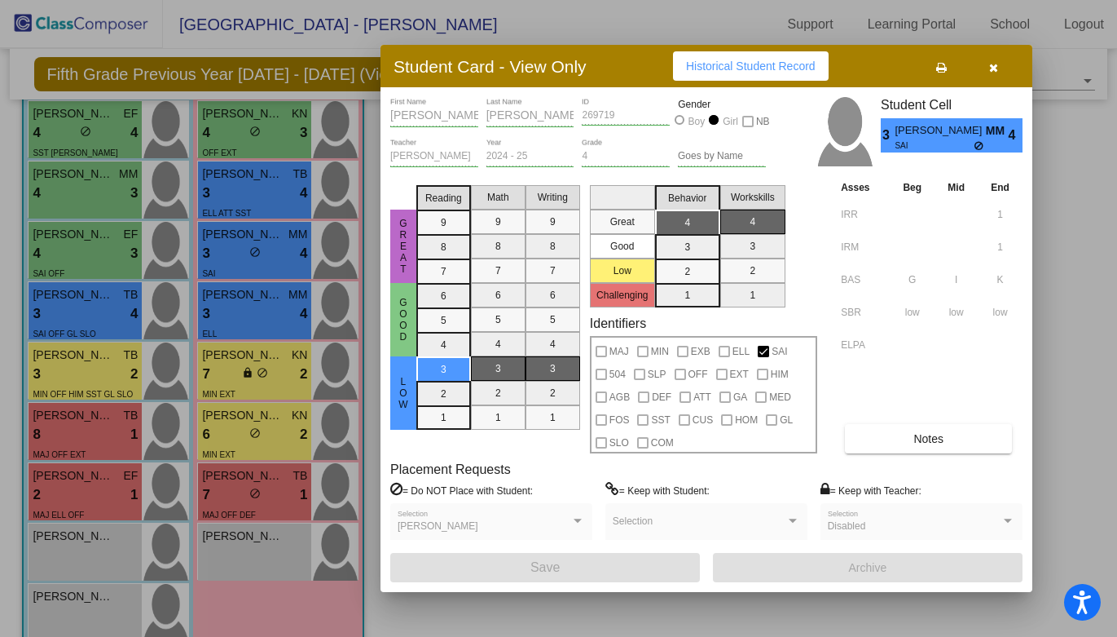
click at [711, 65] on span "Historical Student Record" at bounding box center [751, 66] width 130 height 13
click at [86, 315] on div at bounding box center [558, 318] width 1117 height 637
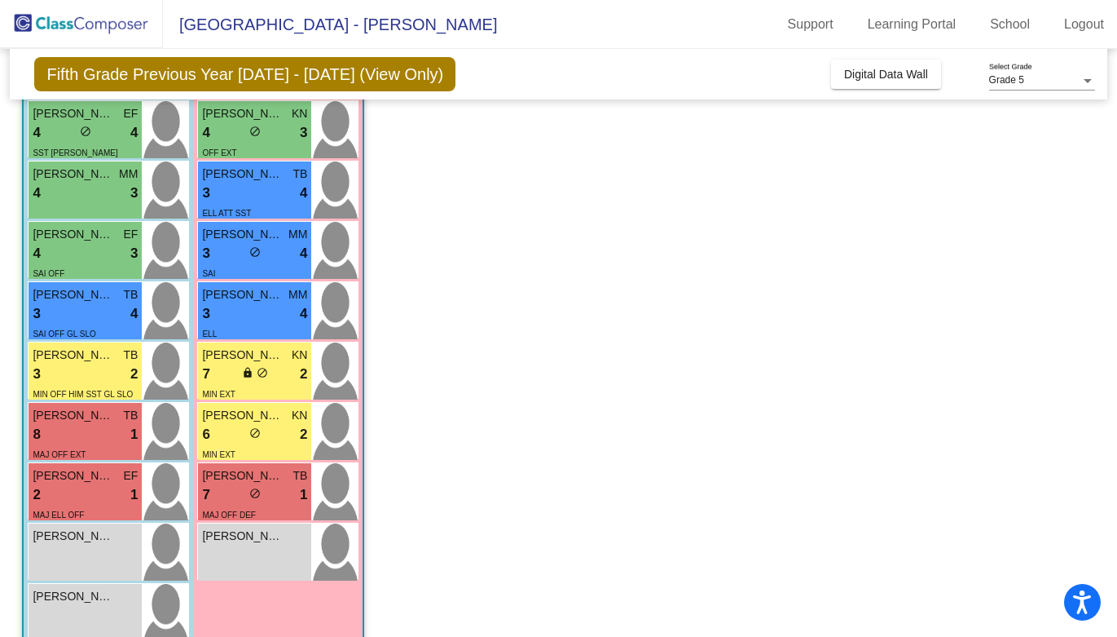
click at [86, 315] on div "3 lock do_not_disturb_alt 4" at bounding box center [85, 313] width 105 height 21
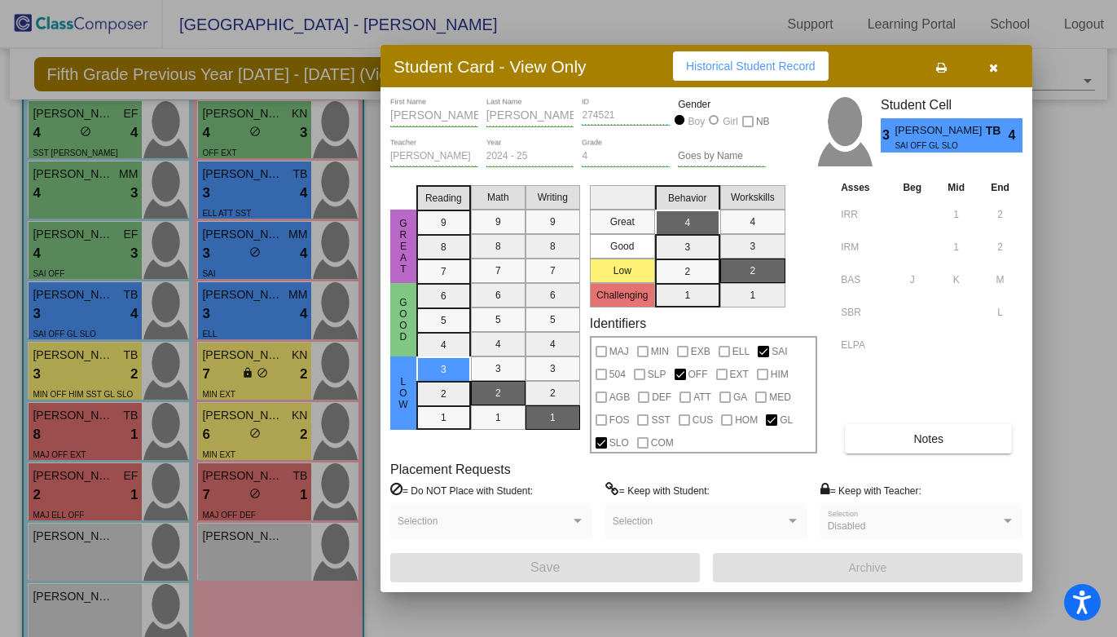
click at [770, 66] on span "Historical Student Record" at bounding box center [751, 66] width 130 height 13
click at [236, 311] on div at bounding box center [558, 318] width 1117 height 637
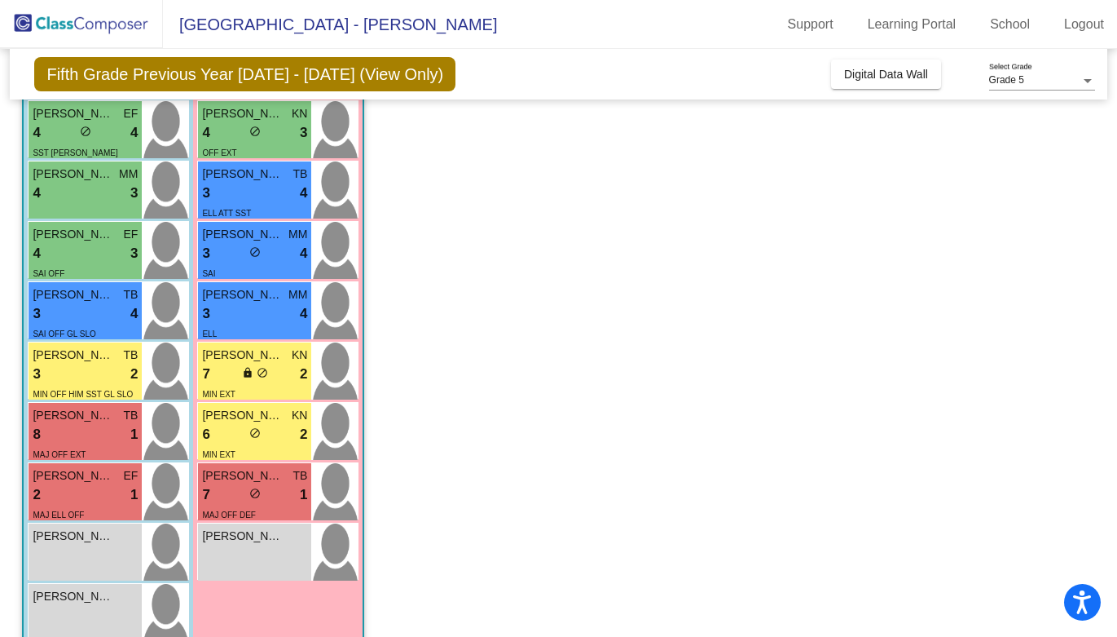
click at [236, 311] on div "3 lock do_not_disturb_alt 4" at bounding box center [254, 313] width 105 height 21
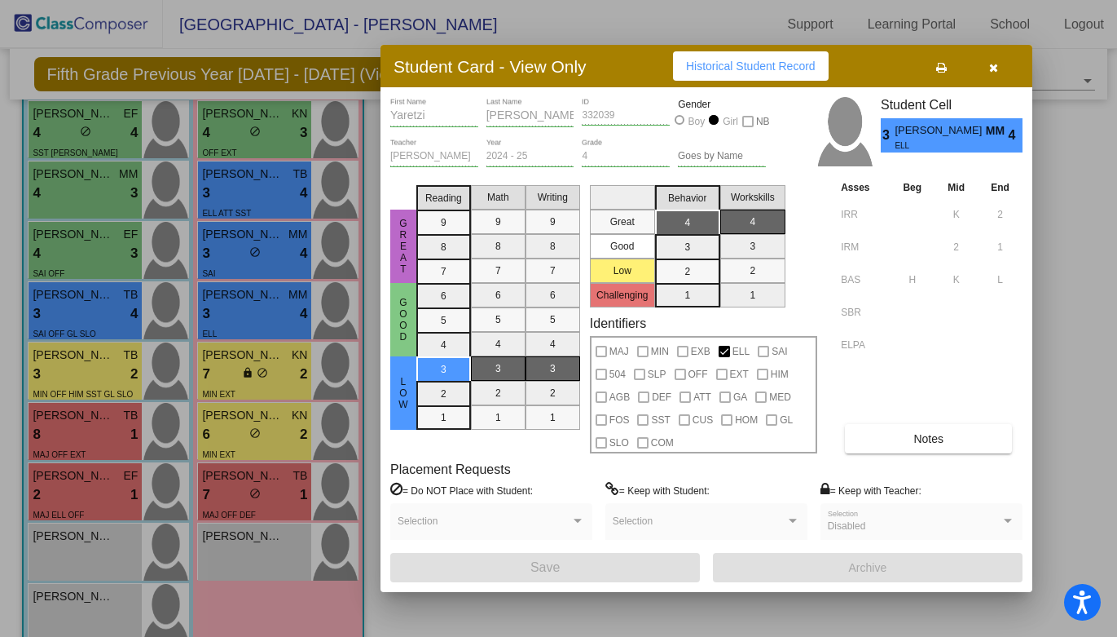
click at [712, 62] on span "Historical Student Record" at bounding box center [751, 66] width 130 height 13
click at [98, 377] on div at bounding box center [558, 318] width 1117 height 637
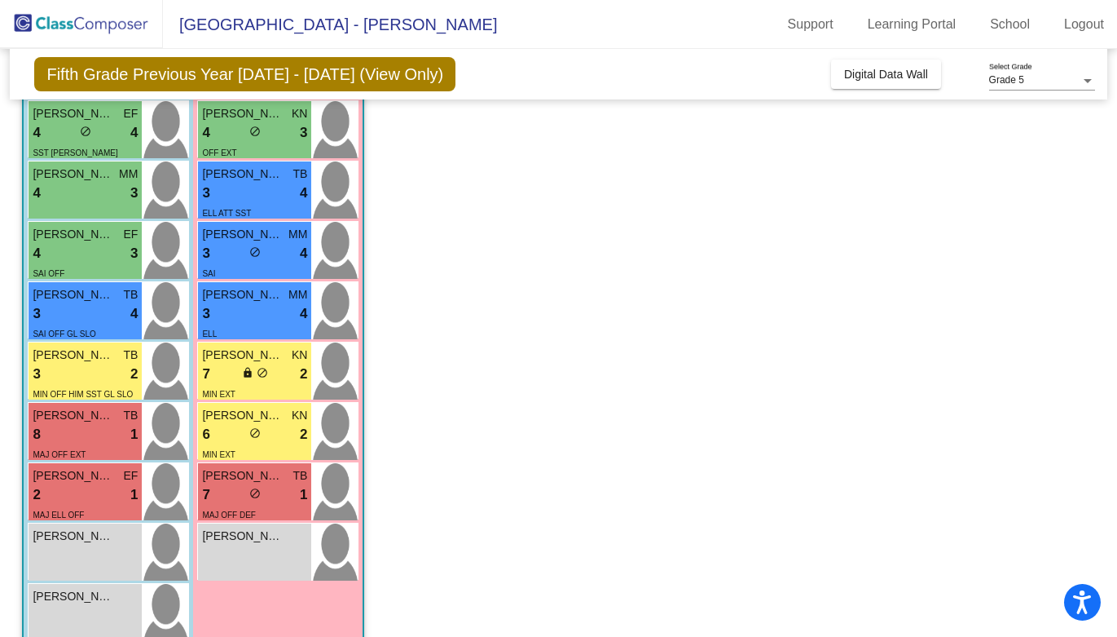
click at [98, 377] on div "3 lock do_not_disturb_alt 2" at bounding box center [85, 374] width 105 height 21
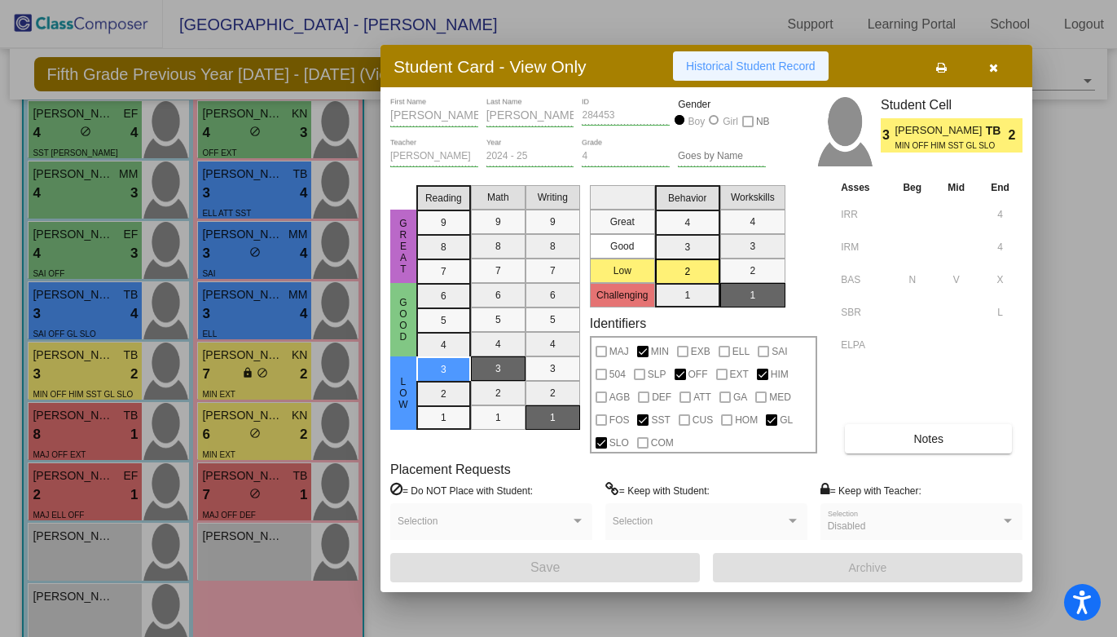
click at [712, 71] on span "Historical Student Record" at bounding box center [751, 66] width 130 height 13
click at [240, 376] on div at bounding box center [558, 318] width 1117 height 637
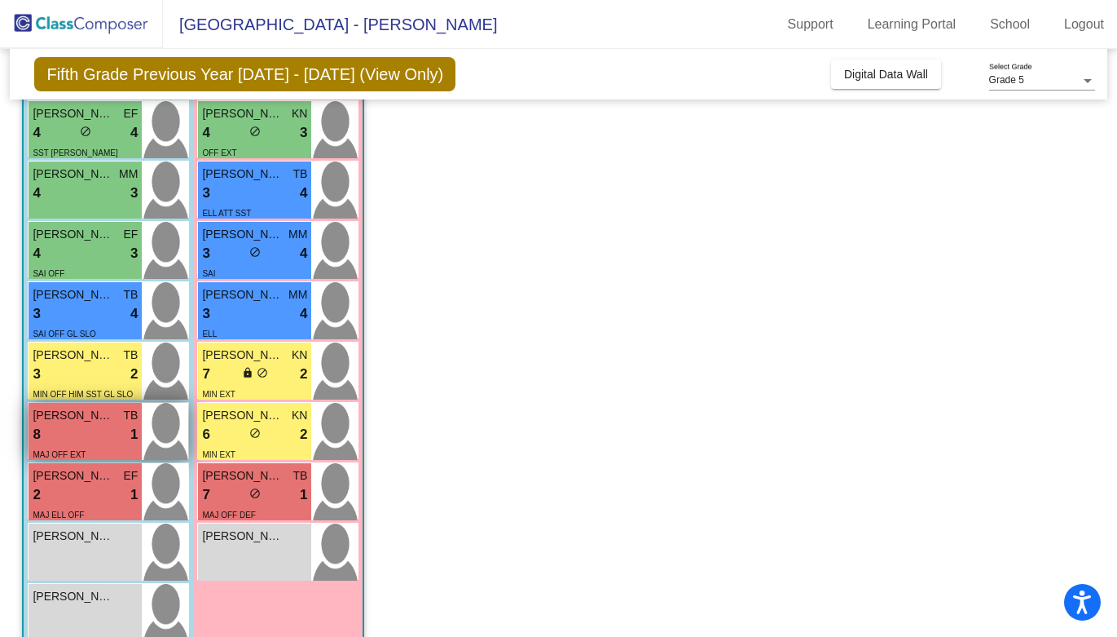
click at [70, 439] on div "8 lock do_not_disturb_alt 1" at bounding box center [85, 434] width 105 height 21
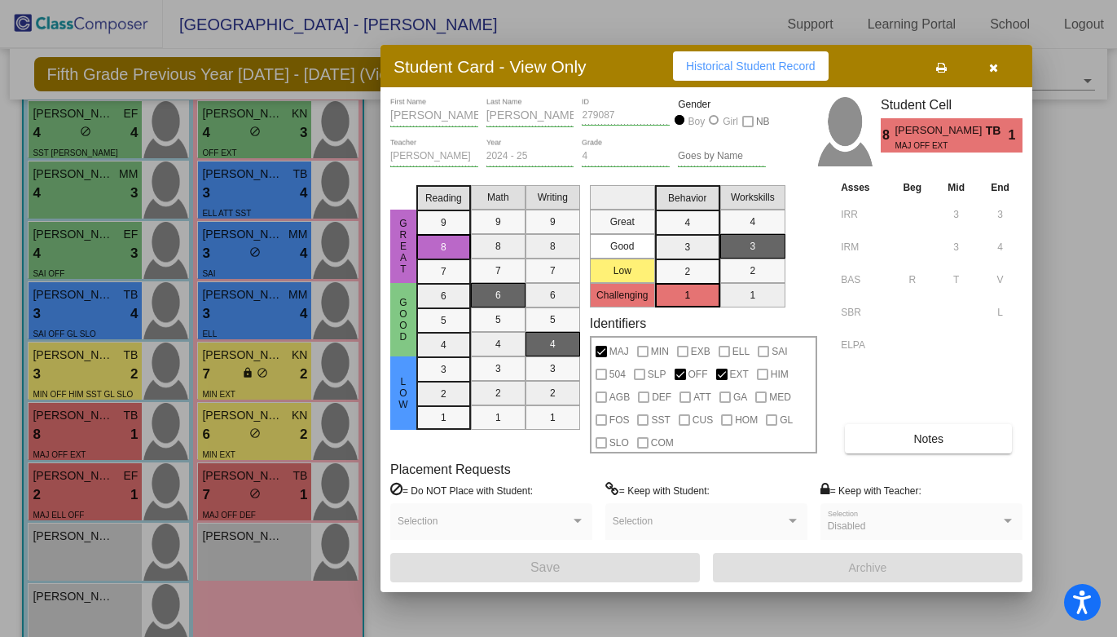
click at [745, 61] on span "Historical Student Record" at bounding box center [751, 66] width 130 height 13
click at [240, 419] on div at bounding box center [558, 318] width 1117 height 637
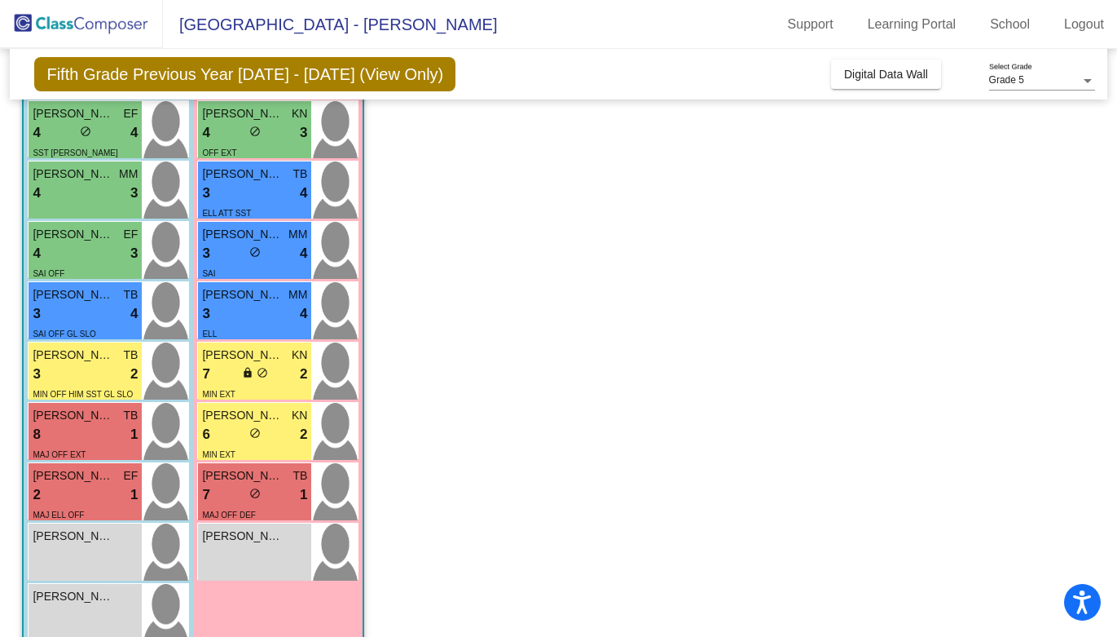
click at [240, 419] on span "[PERSON_NAME]" at bounding box center [243, 415] width 82 height 17
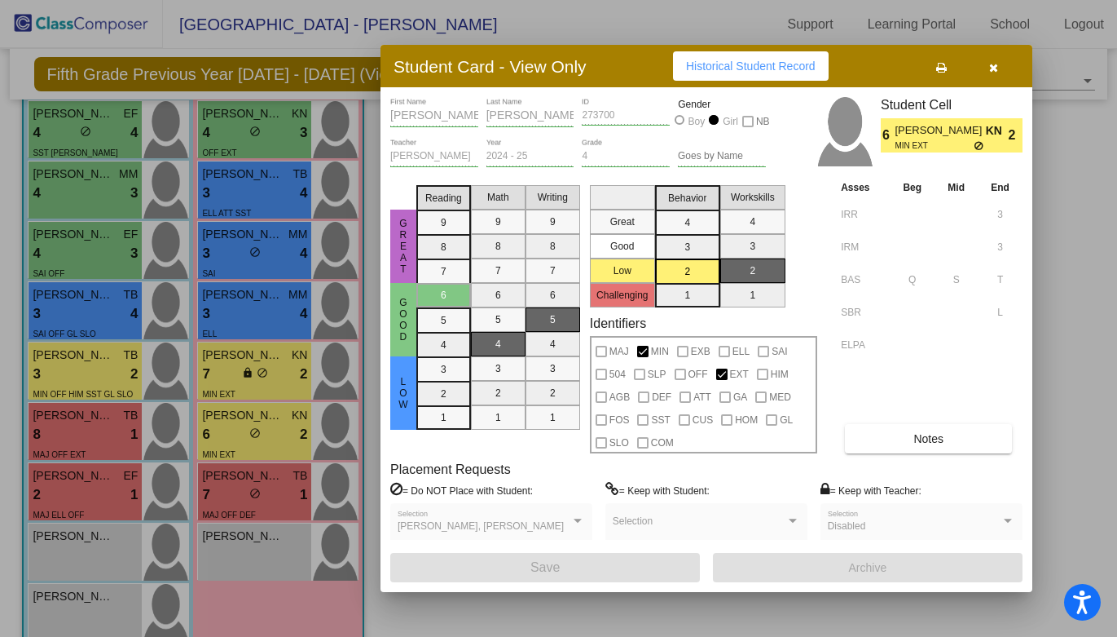
click at [723, 66] on span "Historical Student Record" at bounding box center [751, 66] width 130 height 13
click at [114, 461] on div at bounding box center [558, 318] width 1117 height 637
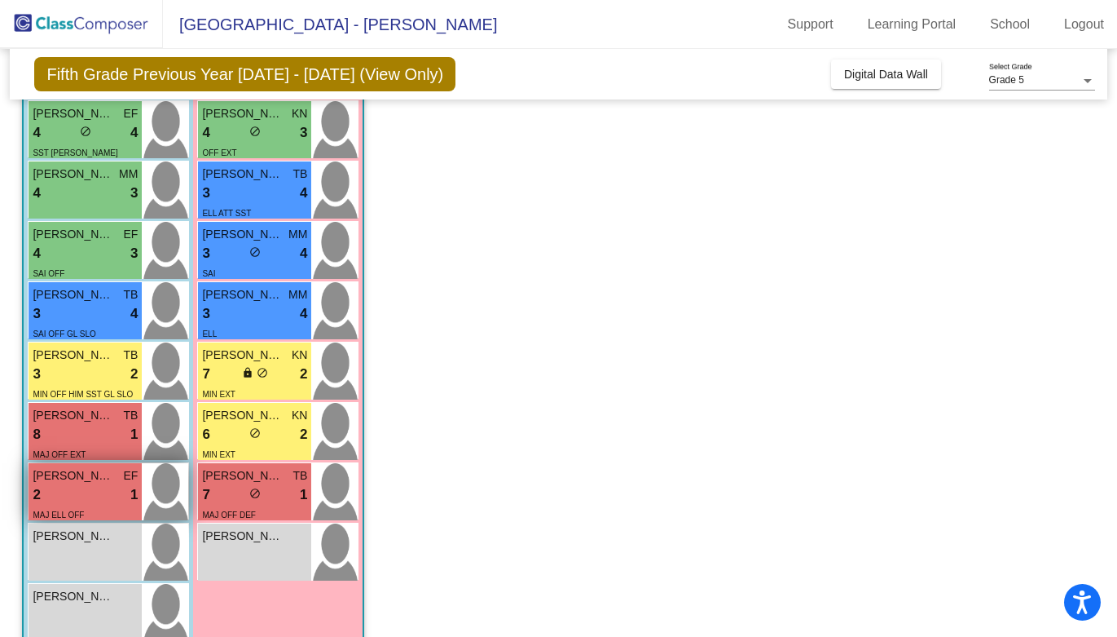
click at [94, 485] on div "2 lock do_not_disturb_alt 1" at bounding box center [85, 494] width 105 height 21
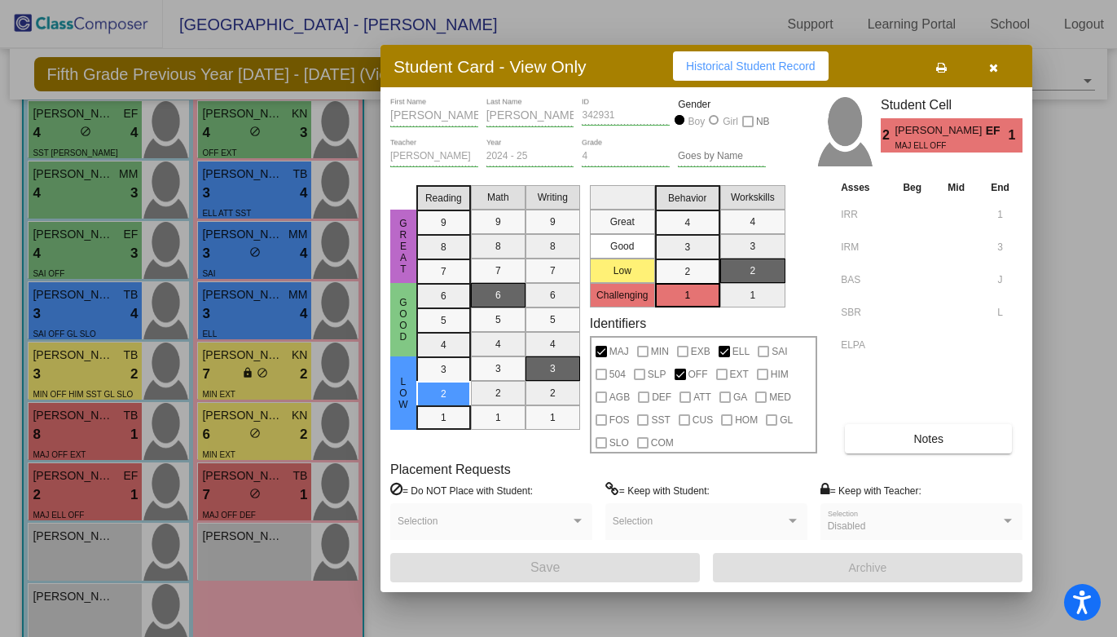
click at [765, 63] on span "Historical Student Record" at bounding box center [751, 66] width 130 height 13
click at [223, 487] on div at bounding box center [558, 318] width 1117 height 637
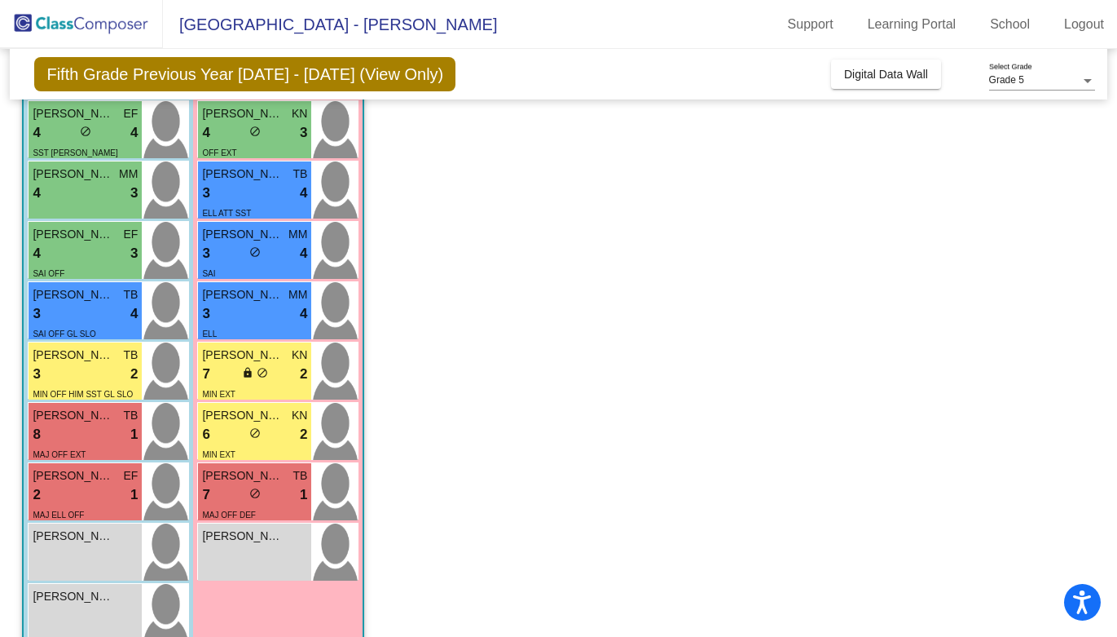
click at [223, 487] on div "7 lock do_not_disturb_alt 1" at bounding box center [254, 494] width 105 height 21
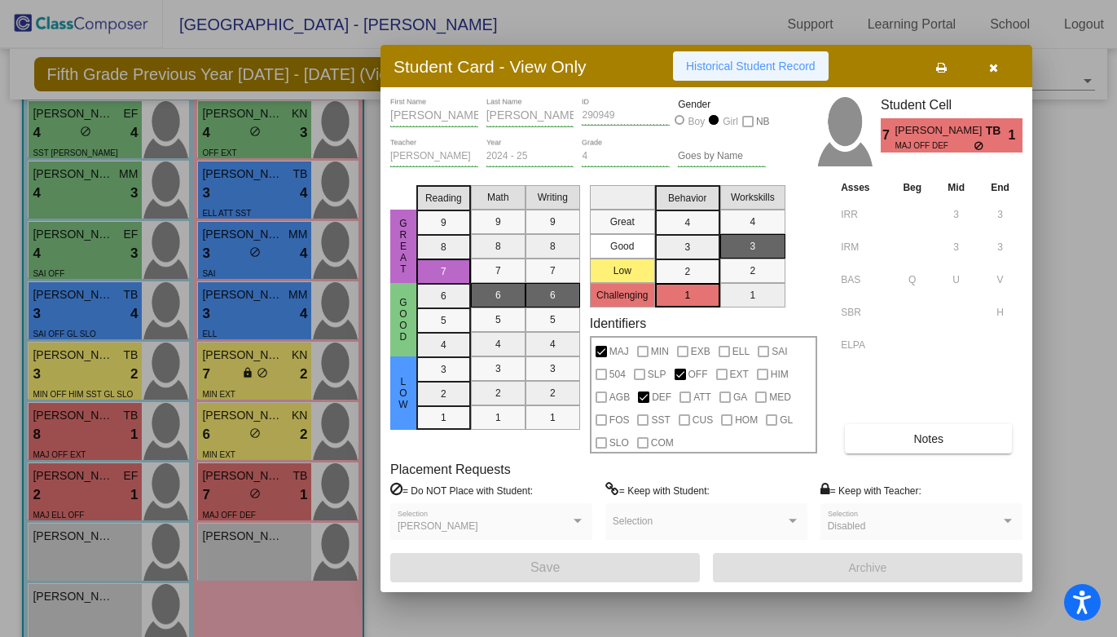
click at [733, 66] on span "Historical Student Record" at bounding box center [751, 66] width 130 height 13
